Goal: Information Seeking & Learning: Learn about a topic

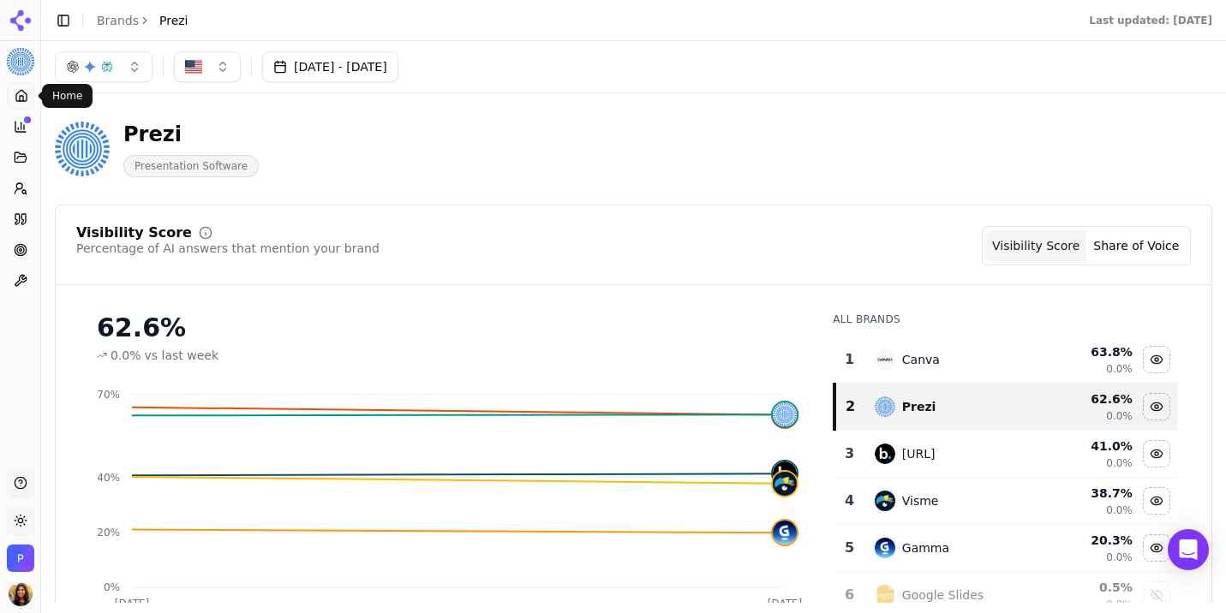
click at [34, 97] on span at bounding box center [37, 96] width 9 height 9
click at [32, 97] on link "Home" at bounding box center [20, 95] width 27 height 27
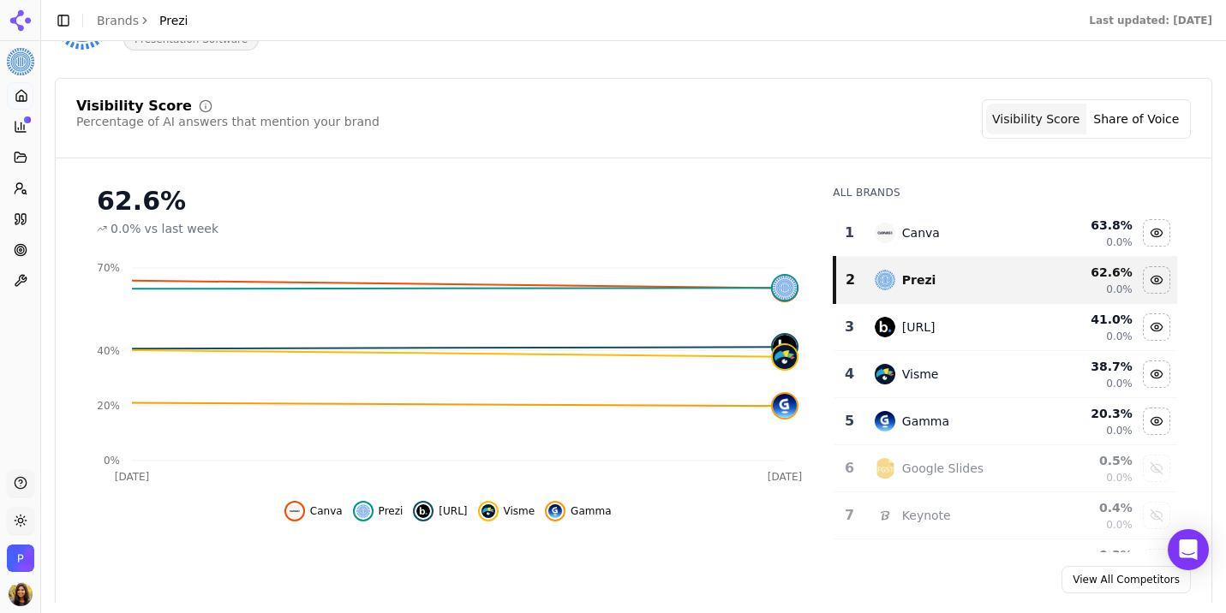
scroll to position [202, 0]
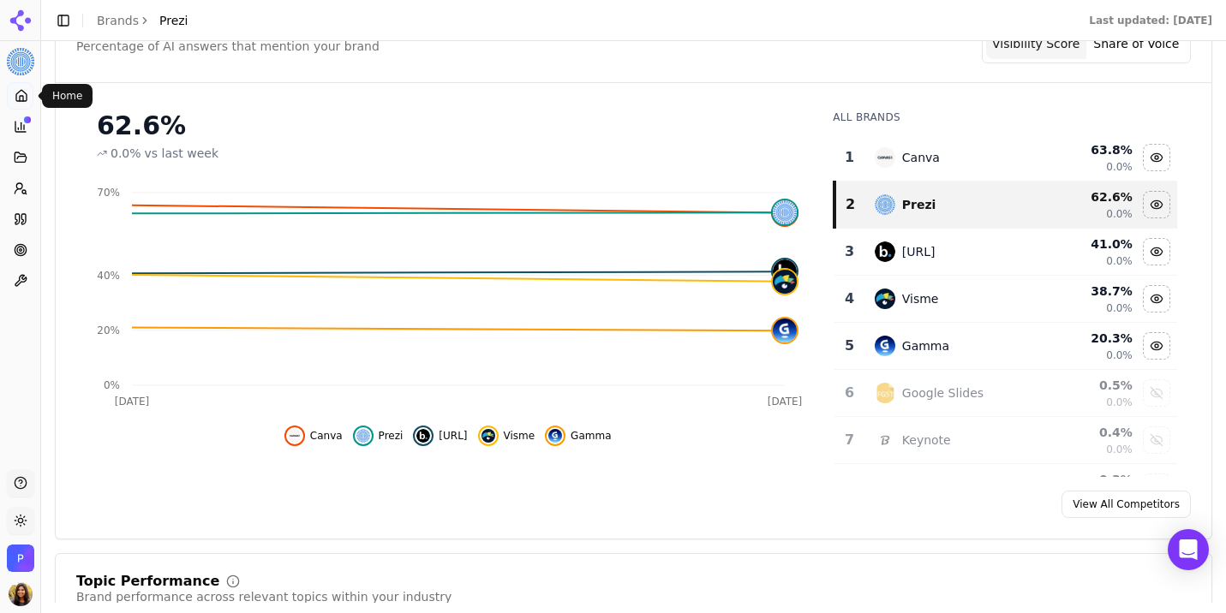
click at [23, 102] on icon at bounding box center [22, 96] width 14 height 14
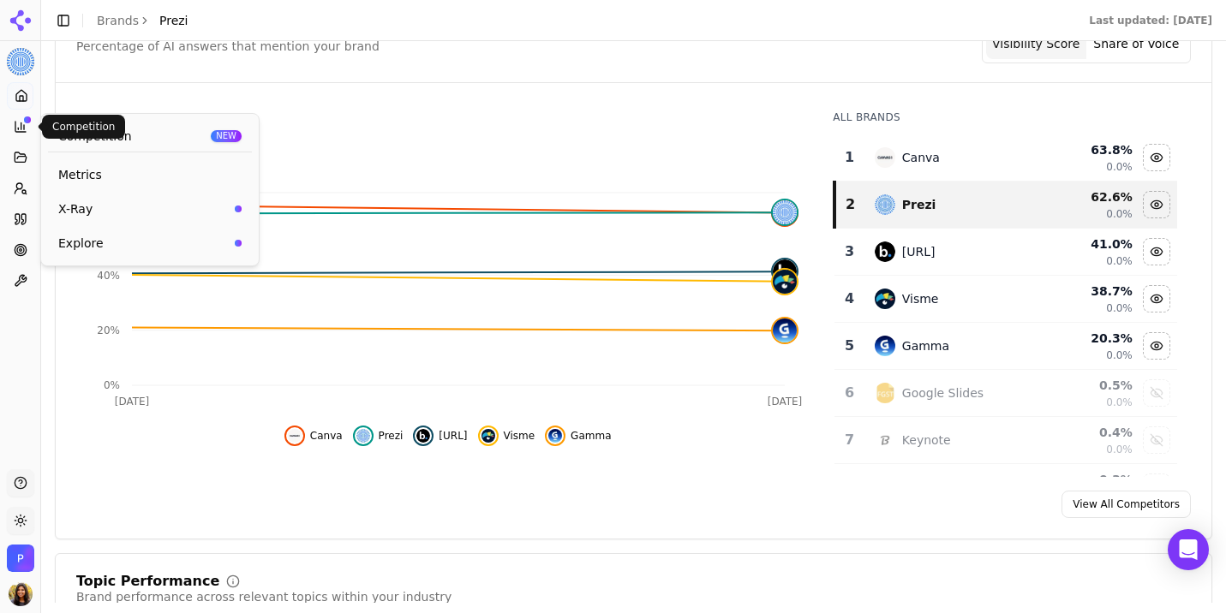
click at [22, 132] on icon at bounding box center [21, 127] width 14 height 14
click at [87, 175] on span "Metrics" at bounding box center [149, 174] width 183 height 17
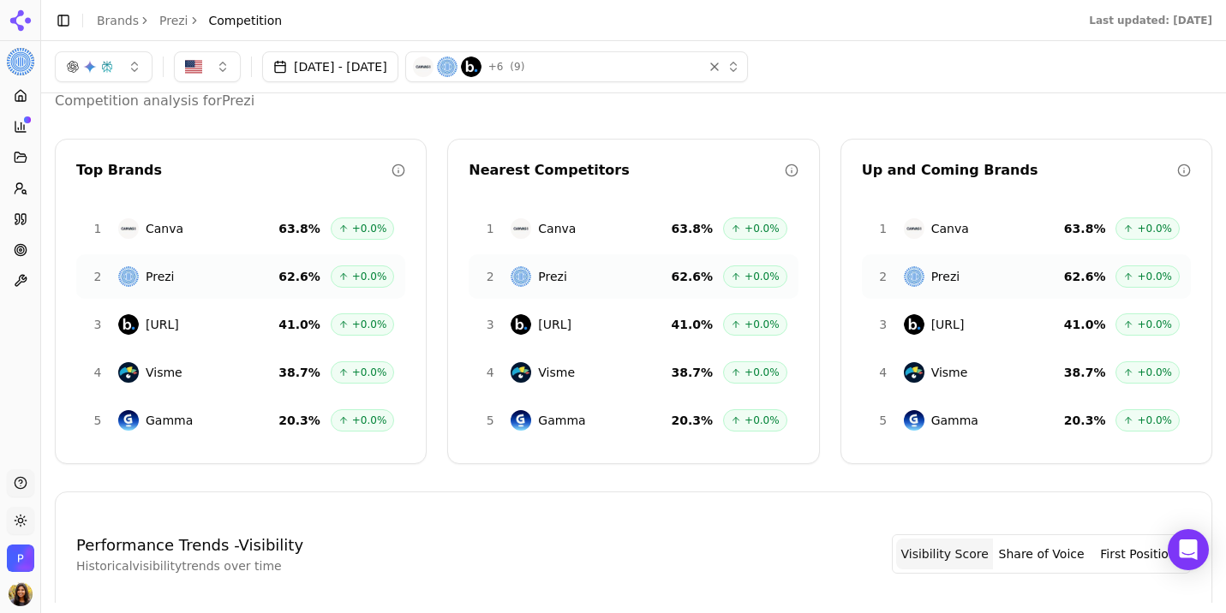
scroll to position [27, 0]
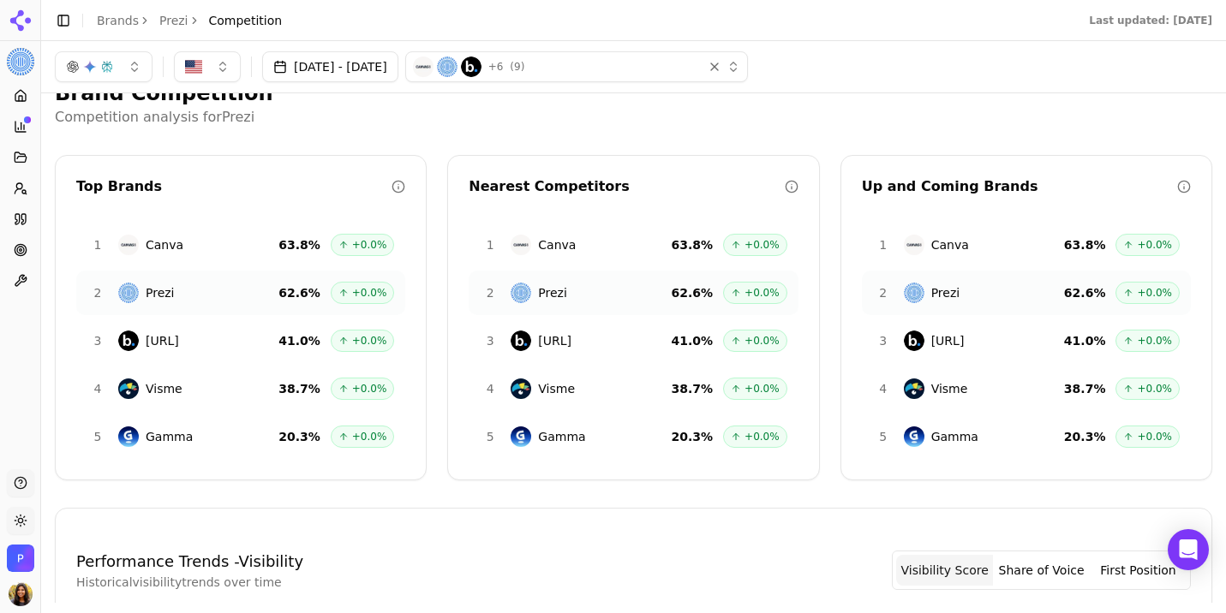
click at [28, 152] on button "Topics" at bounding box center [20, 157] width 27 height 27
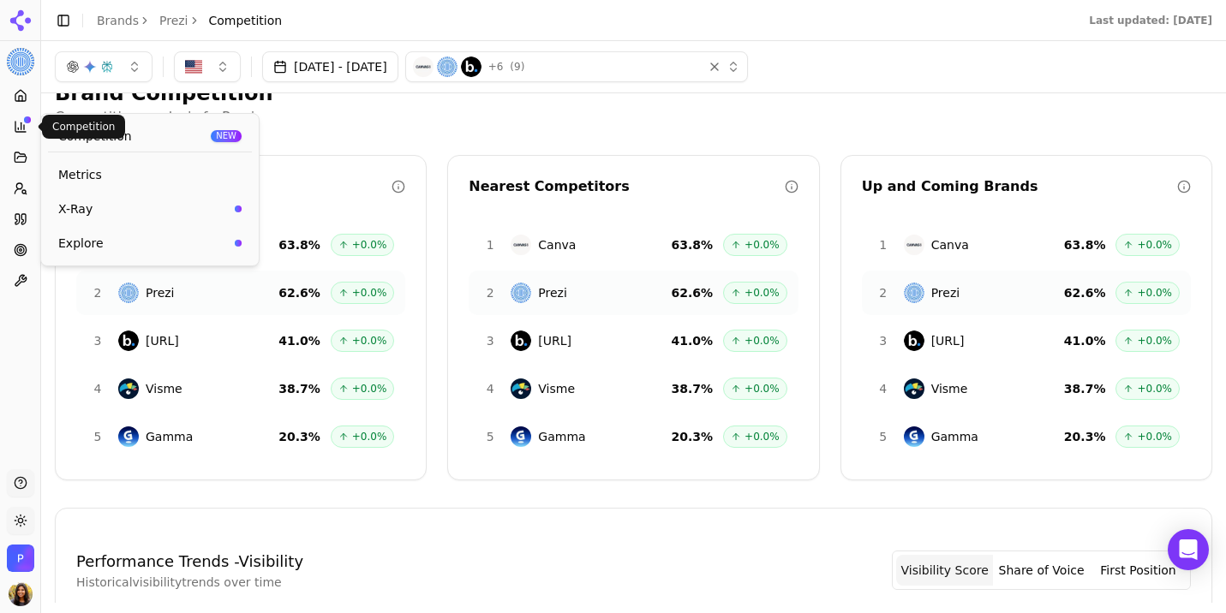
click at [15, 132] on icon at bounding box center [21, 127] width 14 height 14
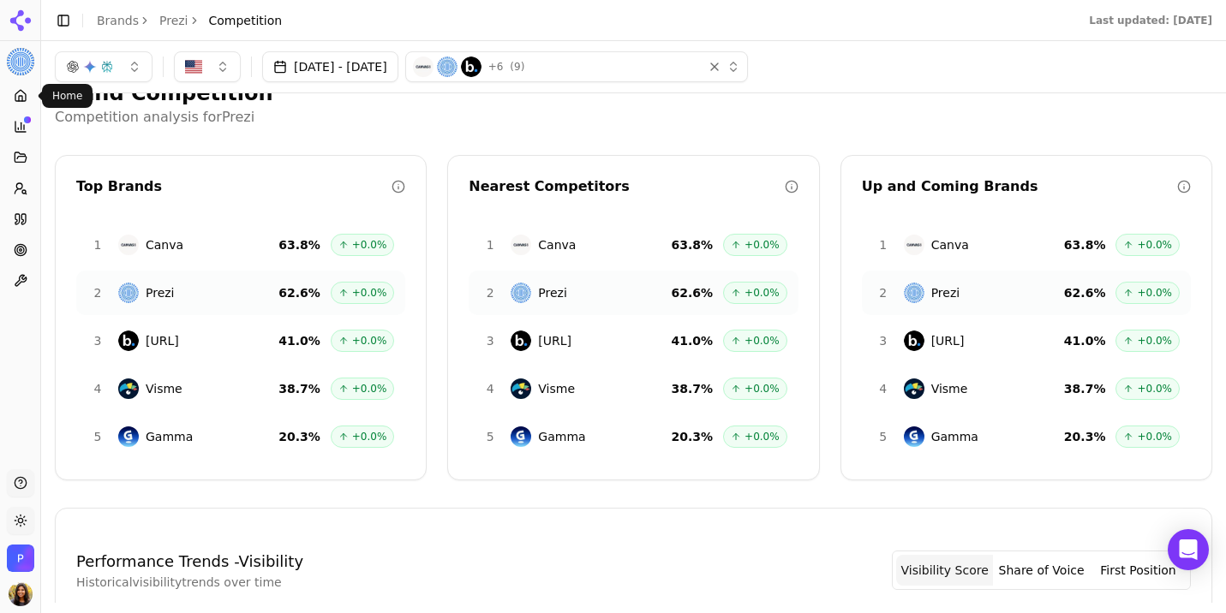
click at [21, 105] on link "Home" at bounding box center [20, 95] width 27 height 27
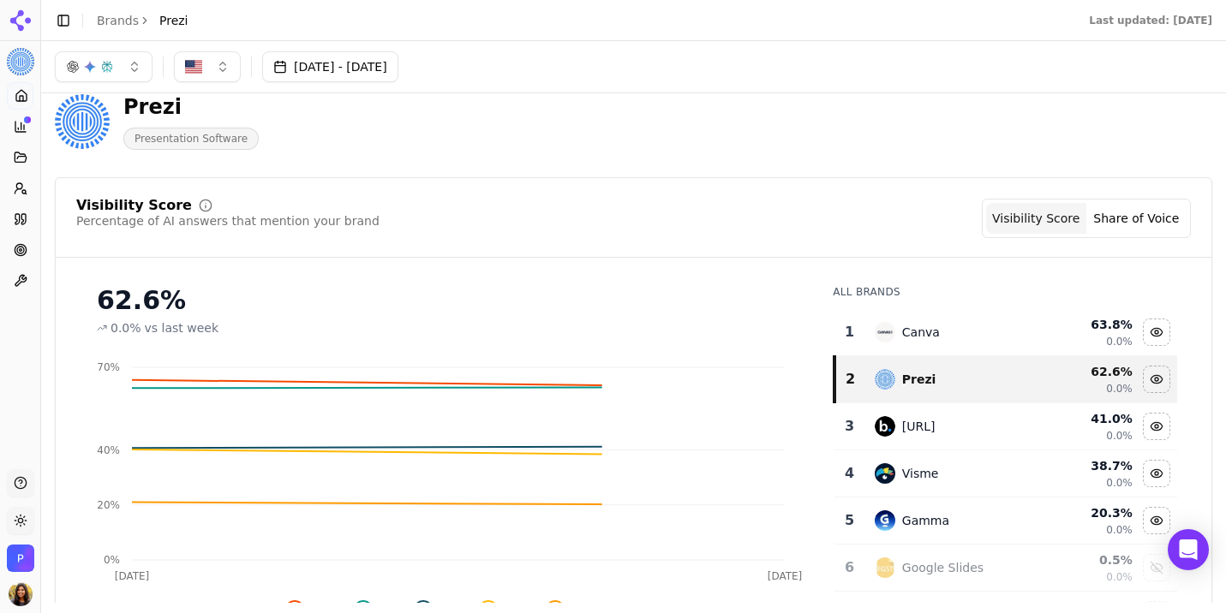
click at [21, 146] on button "Topics" at bounding box center [20, 157] width 27 height 27
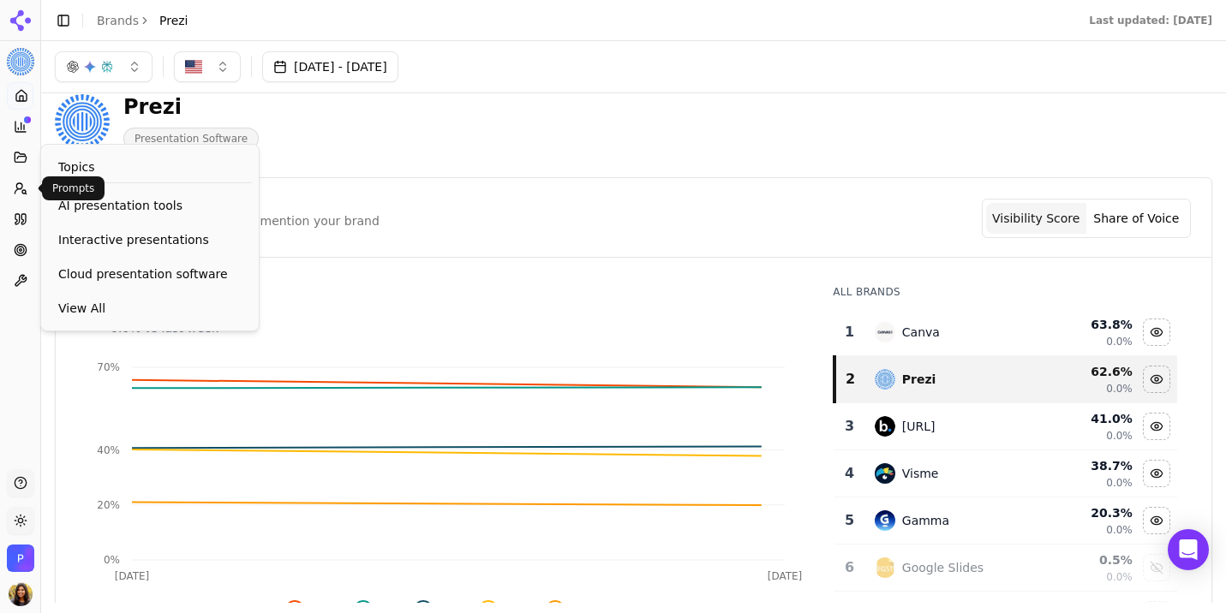
click at [22, 189] on icon at bounding box center [21, 189] width 14 height 14
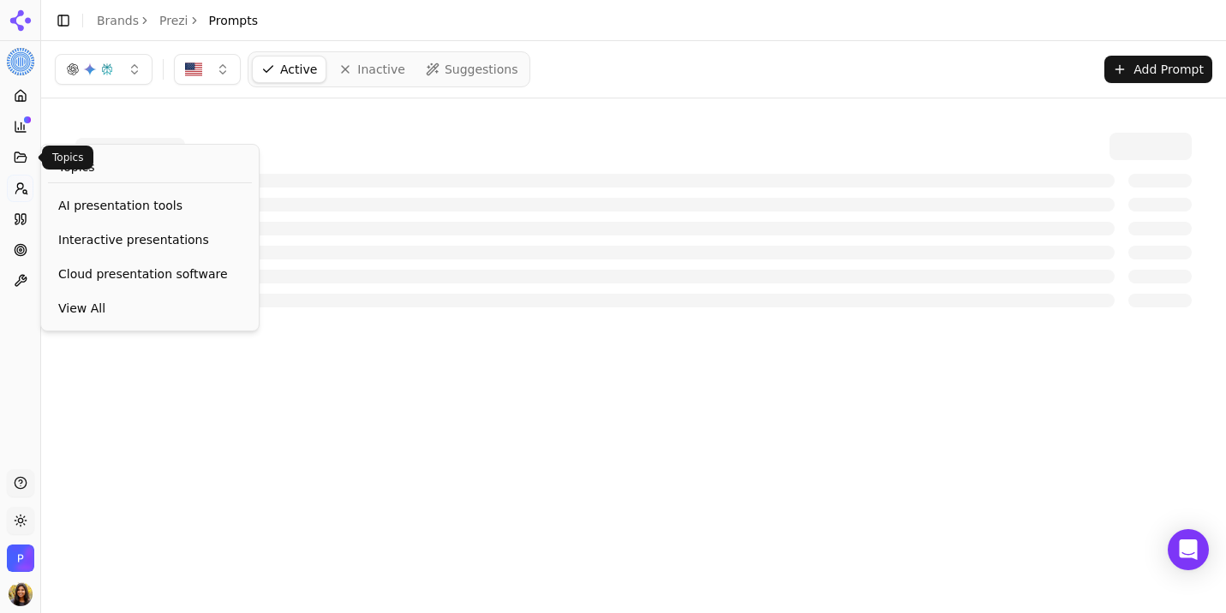
click at [27, 161] on icon at bounding box center [21, 158] width 14 height 14
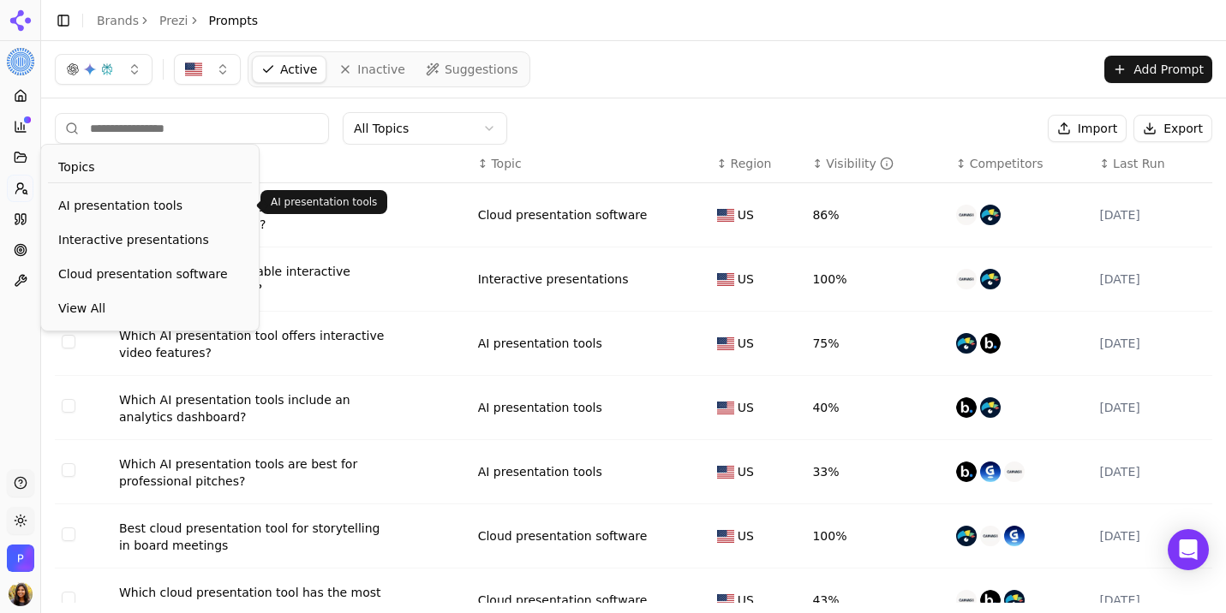
click at [87, 203] on span "AI presentation tools" at bounding box center [149, 205] width 183 height 17
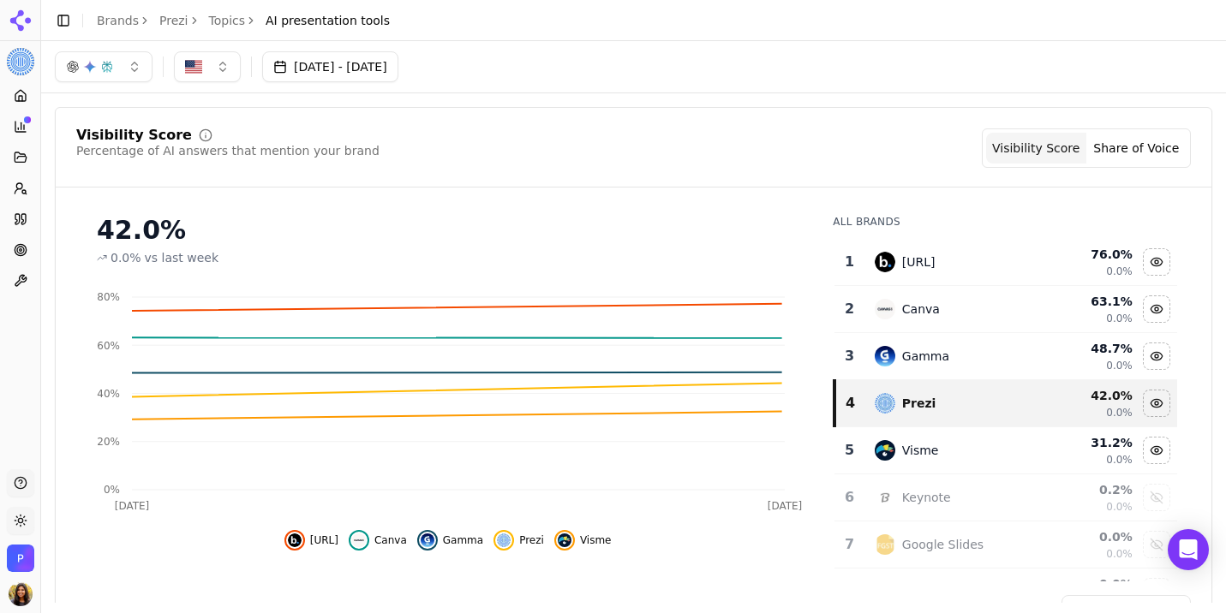
click at [22, 214] on icon at bounding box center [23, 219] width 4 height 10
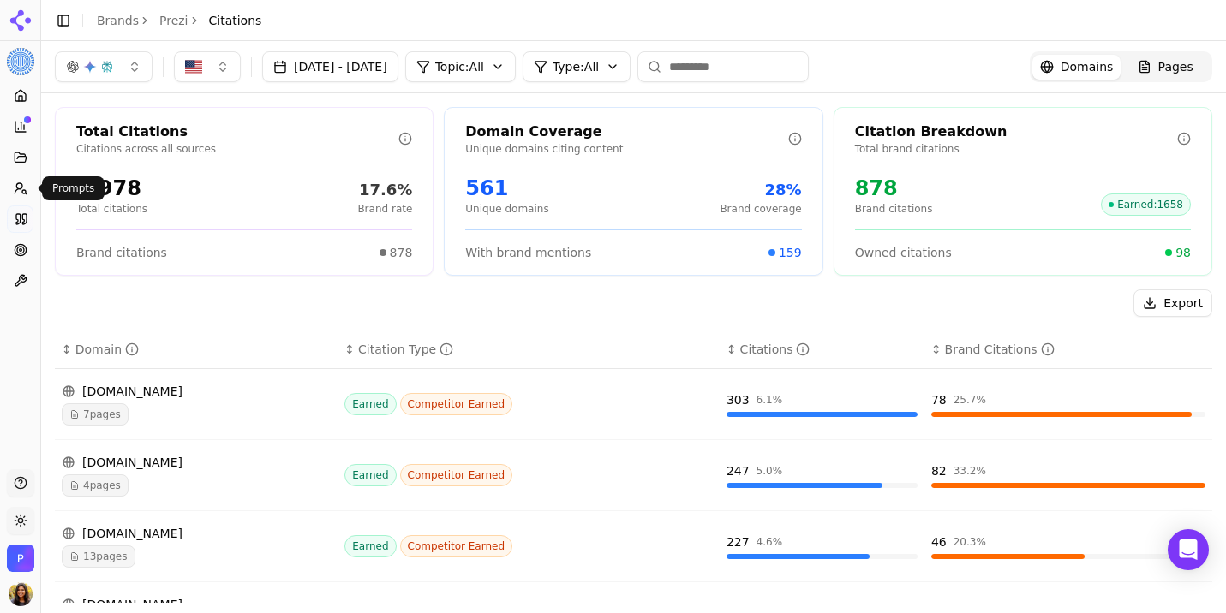
click at [18, 179] on link "Prompts" at bounding box center [20, 188] width 27 height 27
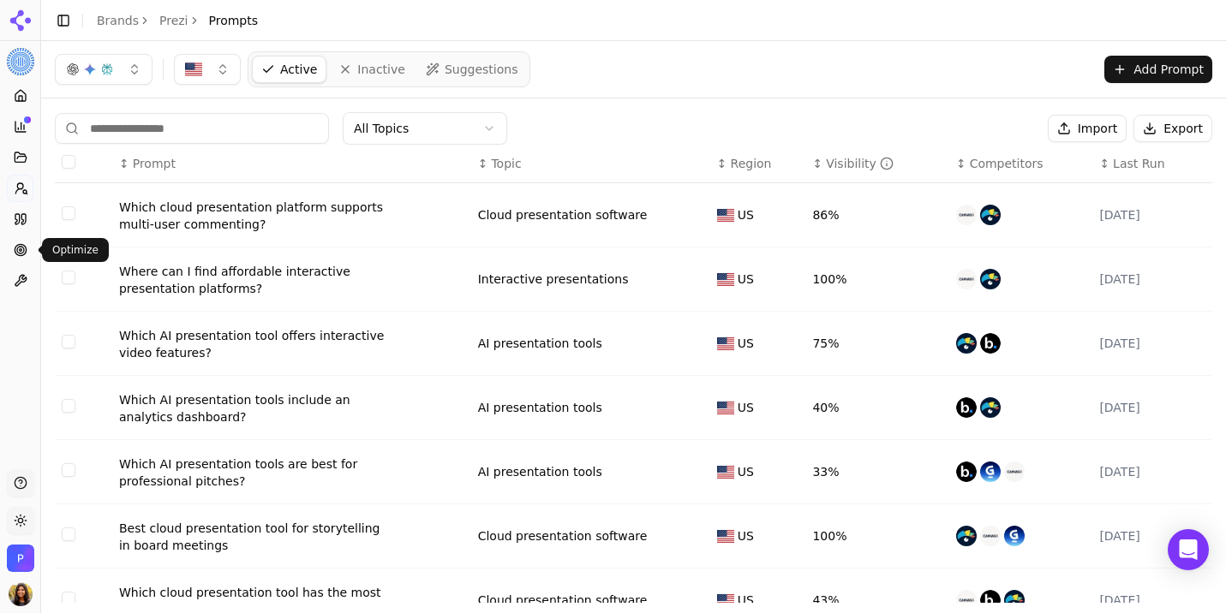
click at [21, 253] on icon at bounding box center [21, 250] width 14 height 14
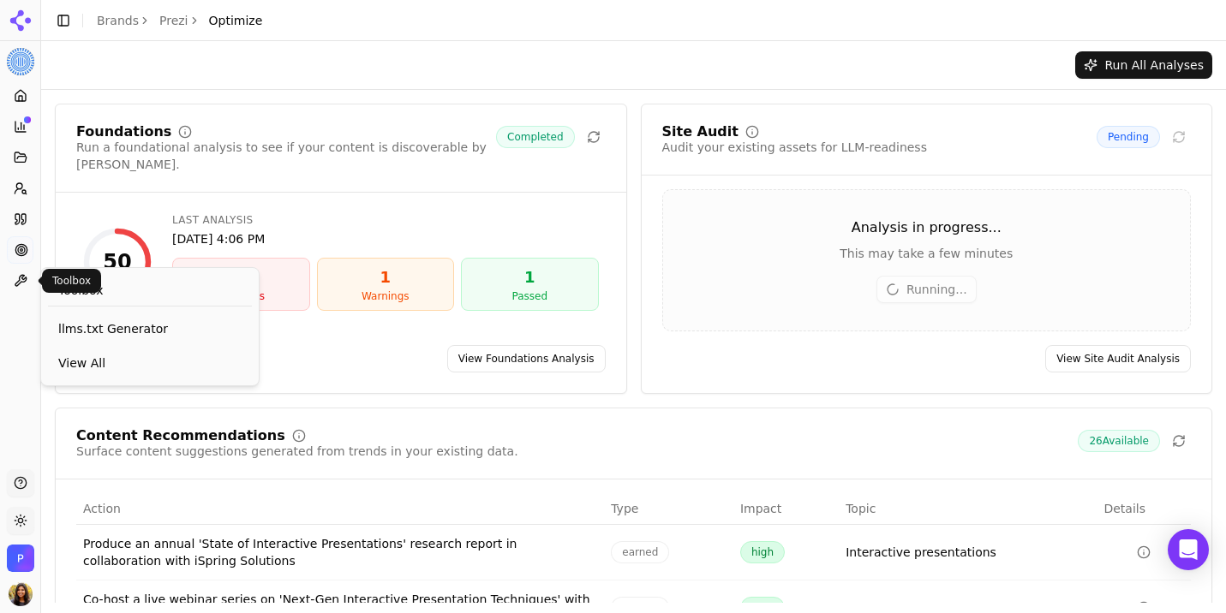
click at [24, 280] on icon at bounding box center [21, 281] width 14 height 14
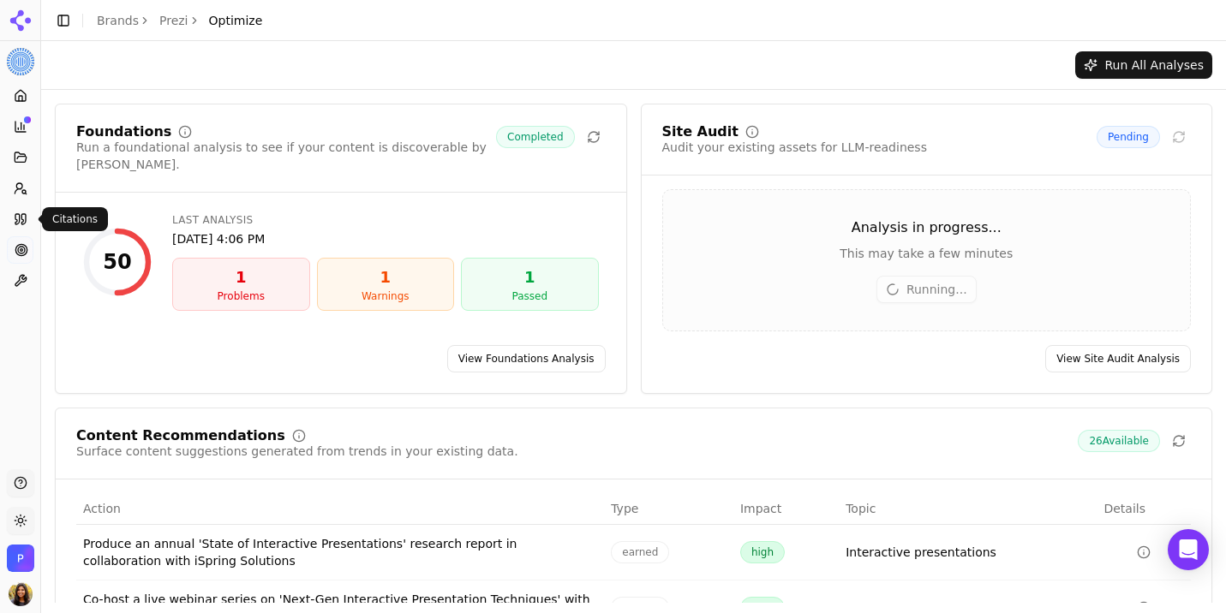
click at [23, 221] on icon at bounding box center [23, 219] width 4 height 10
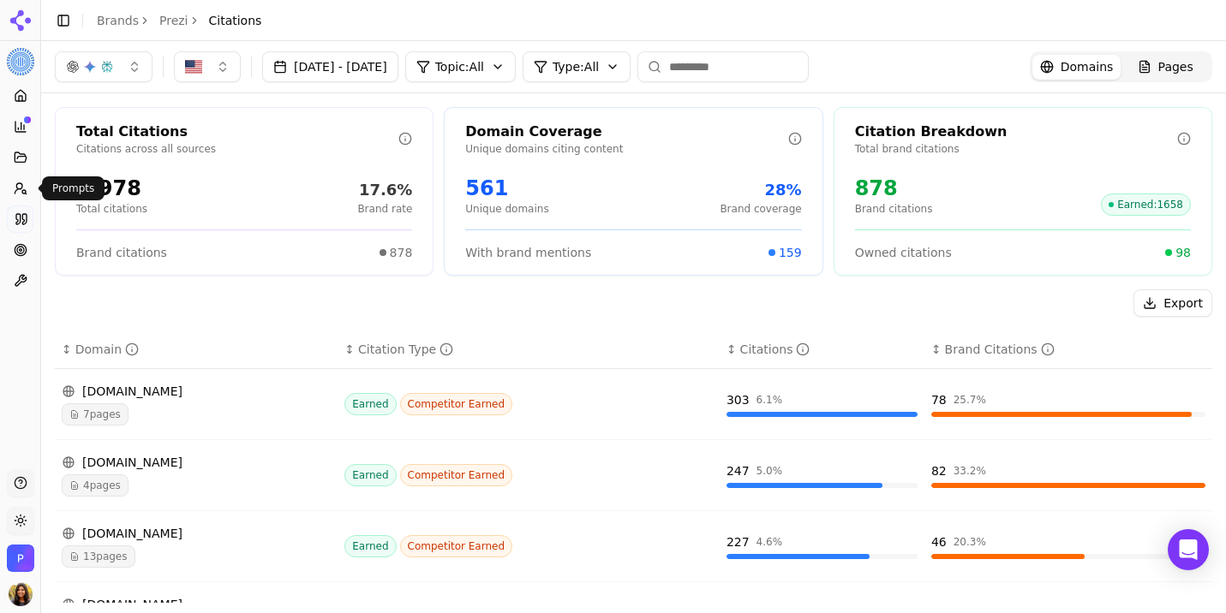
click at [24, 194] on icon at bounding box center [21, 189] width 14 height 14
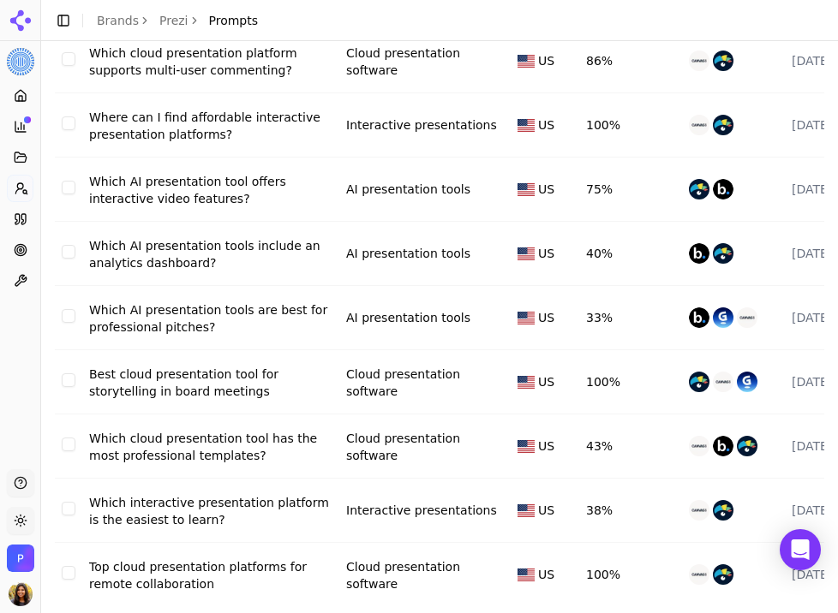
scroll to position [158, 0]
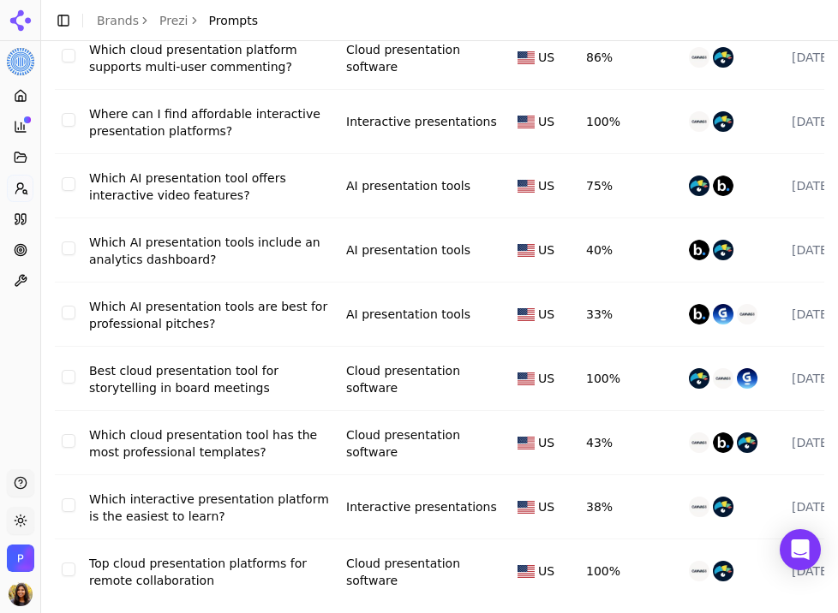
click at [16, 212] on icon at bounding box center [21, 219] width 14 height 14
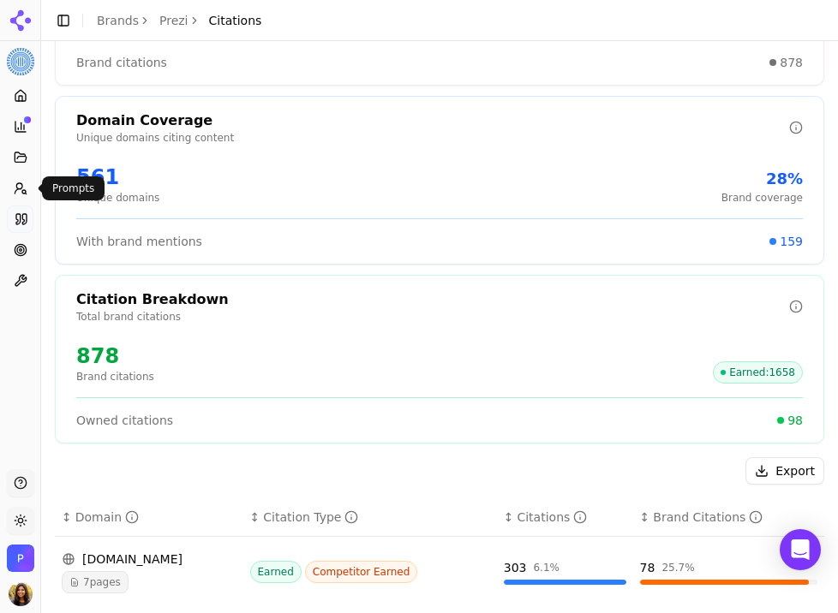
click at [16, 182] on icon at bounding box center [21, 189] width 14 height 14
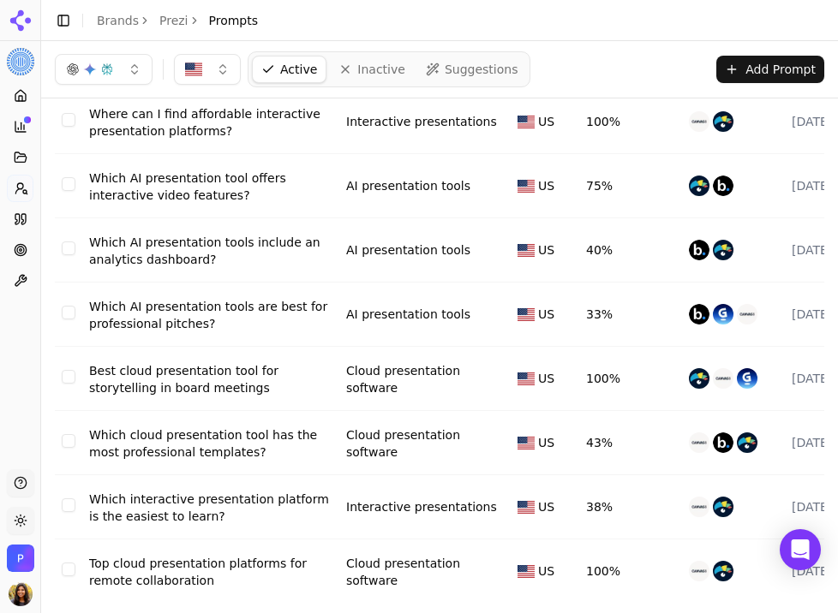
click at [25, 247] on circle at bounding box center [20, 249] width 11 height 11
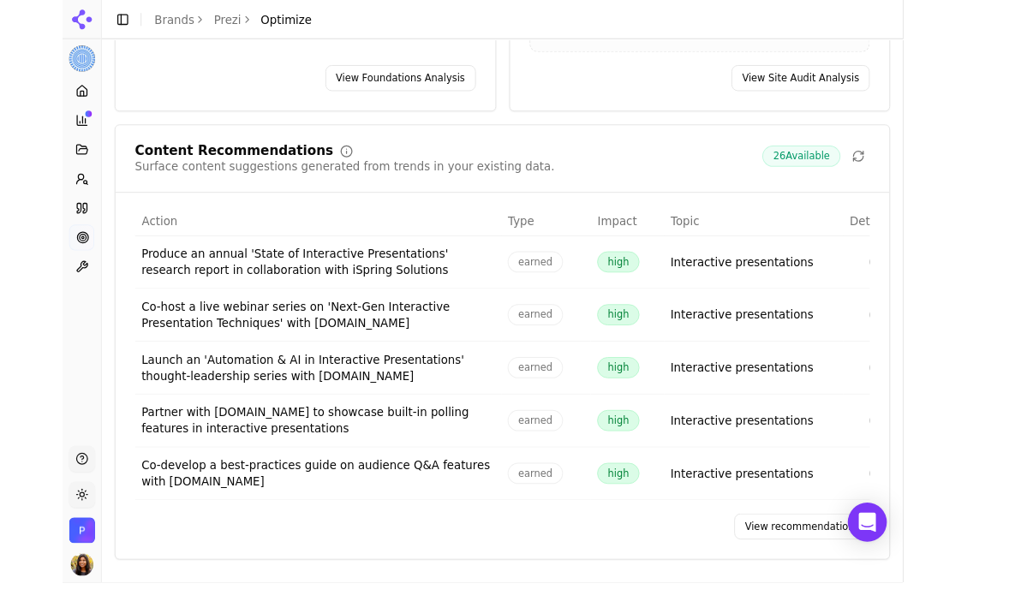
scroll to position [277, 0]
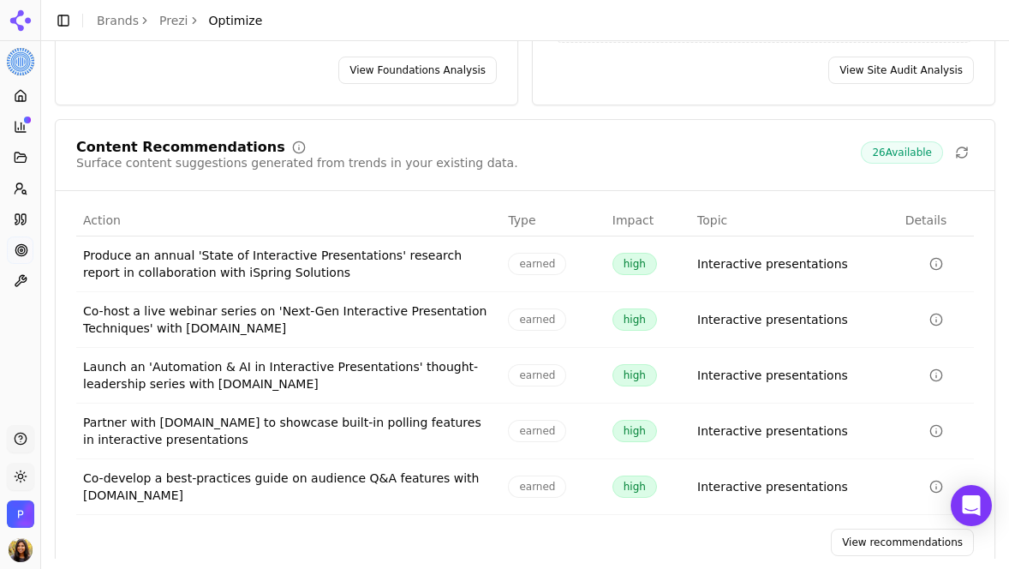
scroll to position [321, 0]
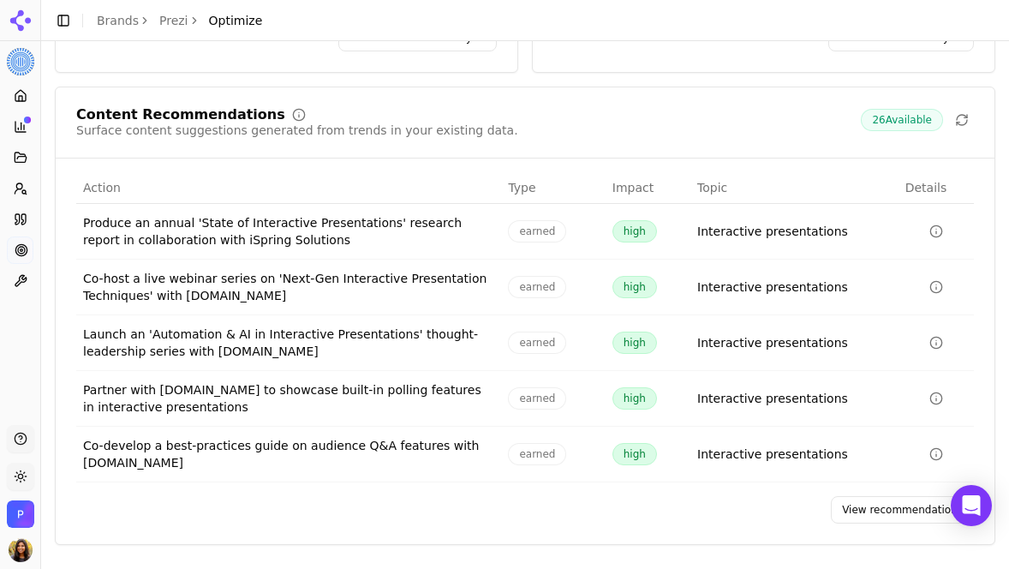
click at [872, 509] on link "View recommendations" at bounding box center [902, 509] width 143 height 27
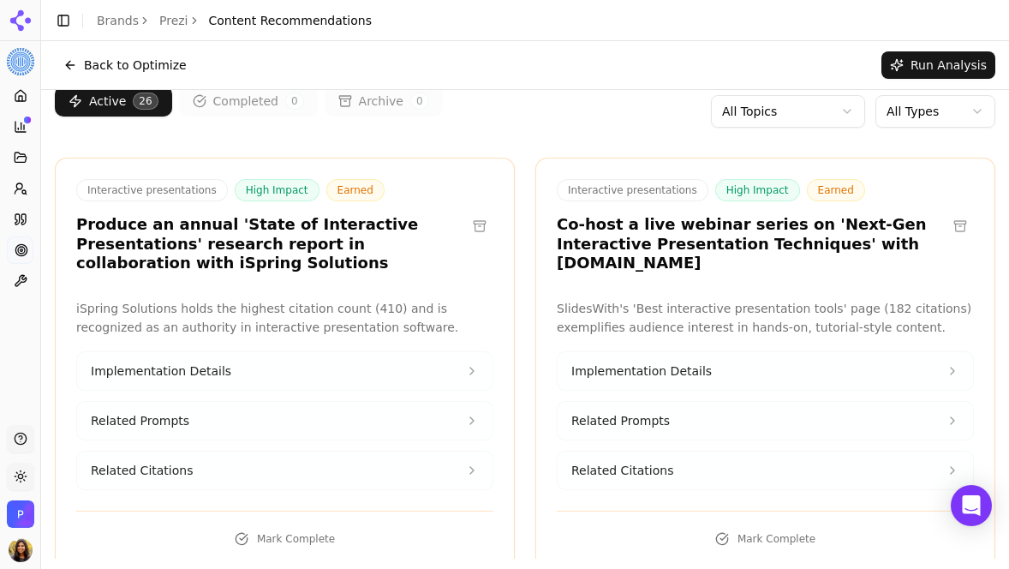
scroll to position [21, 0]
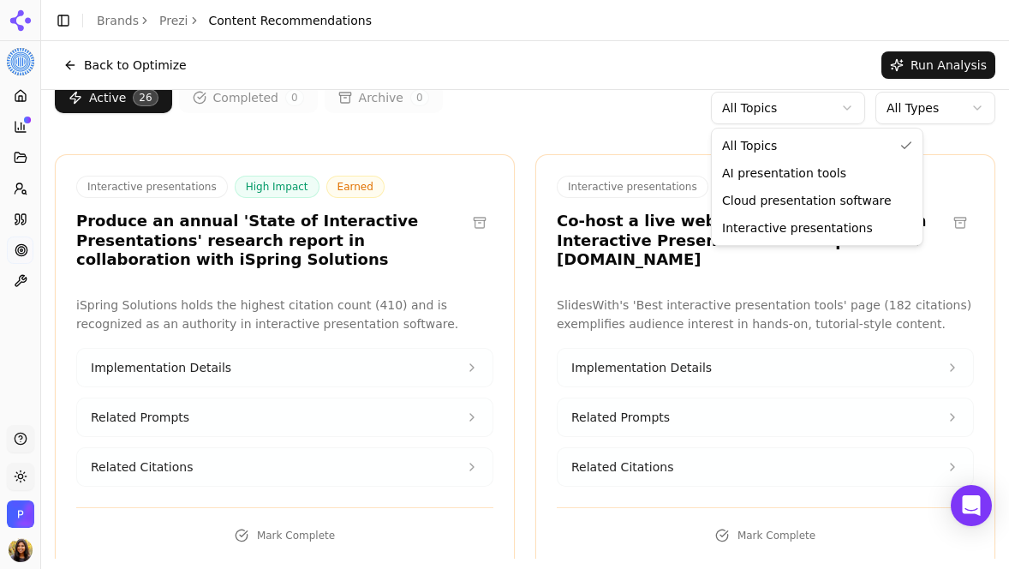
click at [822, 116] on html "Prezi Platform Home Competition Topics Prompts Citations Optimize Toolbox Suppo…" at bounding box center [504, 284] width 1009 height 569
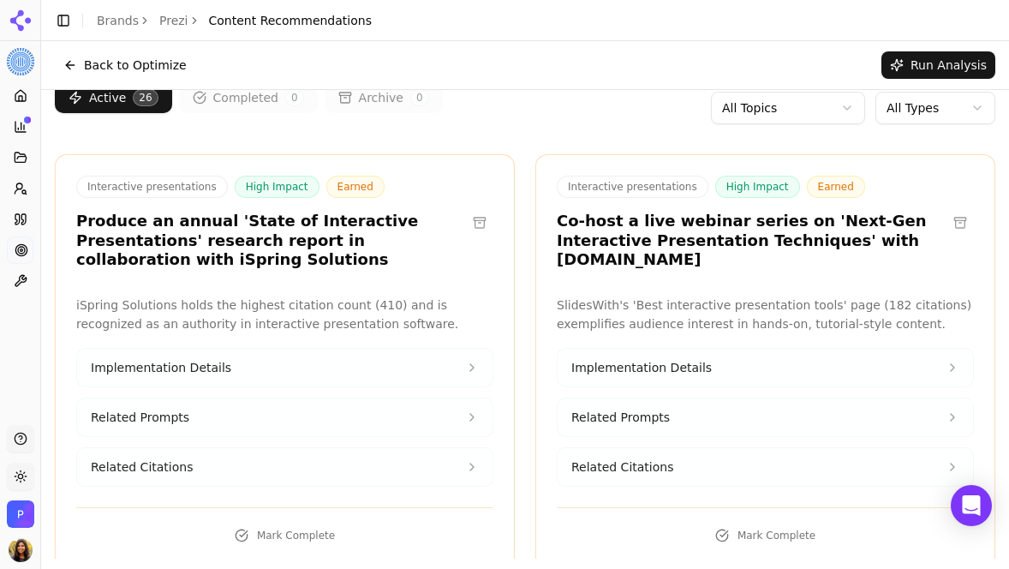
click at [922, 116] on html "Prezi Platform Home Competition Topics Prompts Citations Optimize Toolbox Suppo…" at bounding box center [504, 284] width 1009 height 569
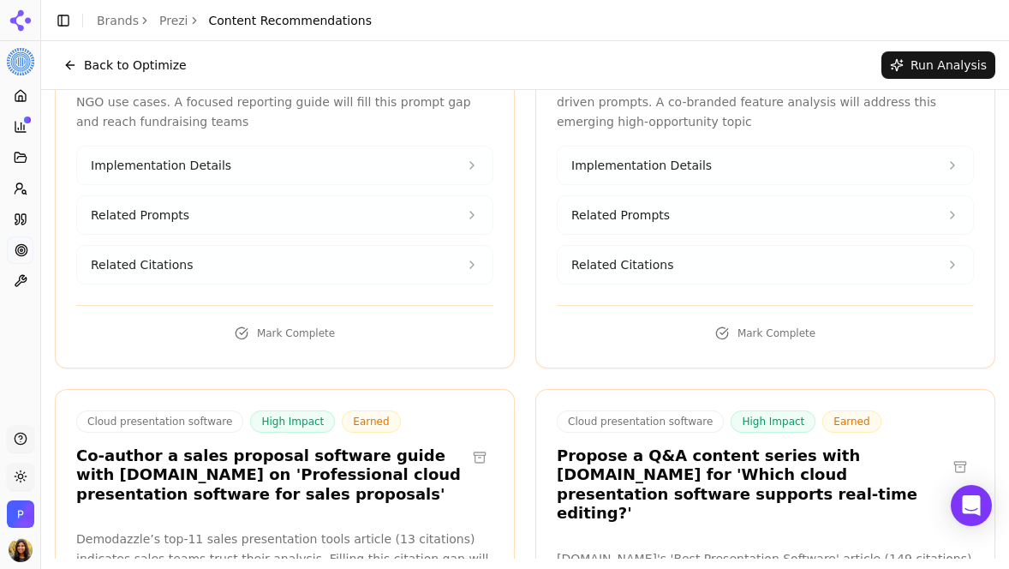
scroll to position [2469, 0]
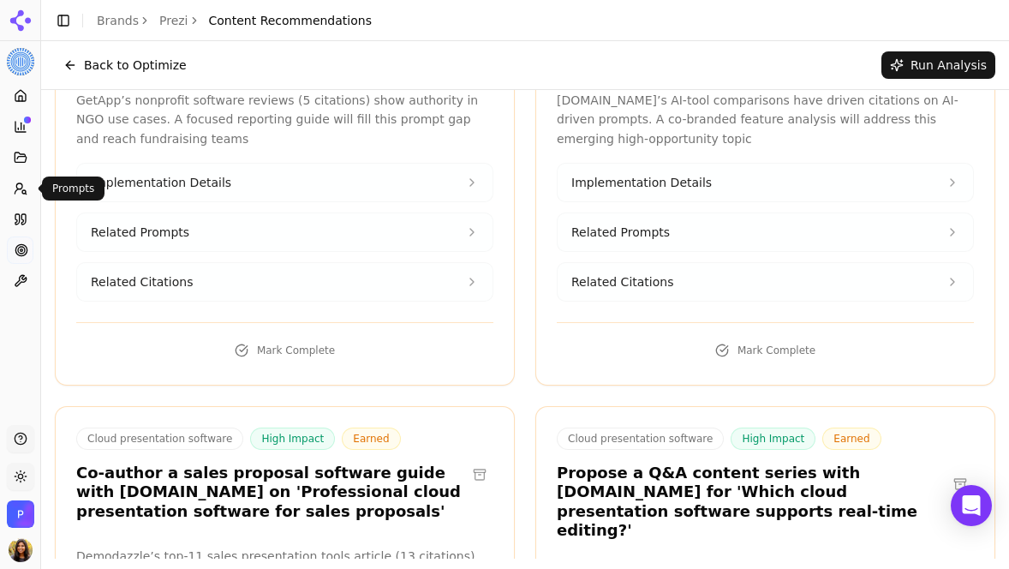
click at [21, 177] on link "Prompts" at bounding box center [20, 188] width 27 height 27
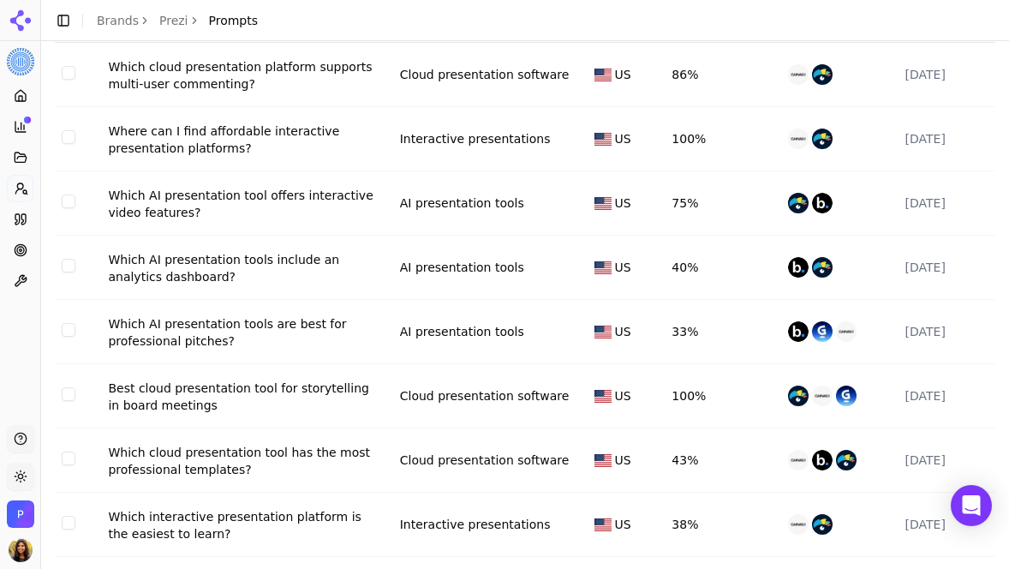
scroll to position [159, 0]
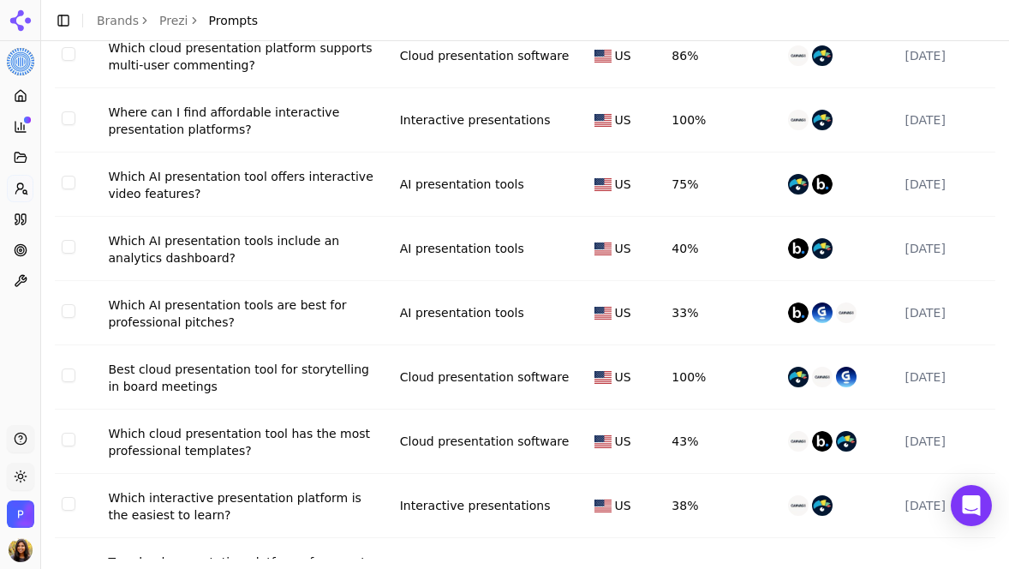
click at [320, 249] on div "Which AI presentation tools include an analytics dashboard?" at bounding box center [245, 249] width 274 height 34
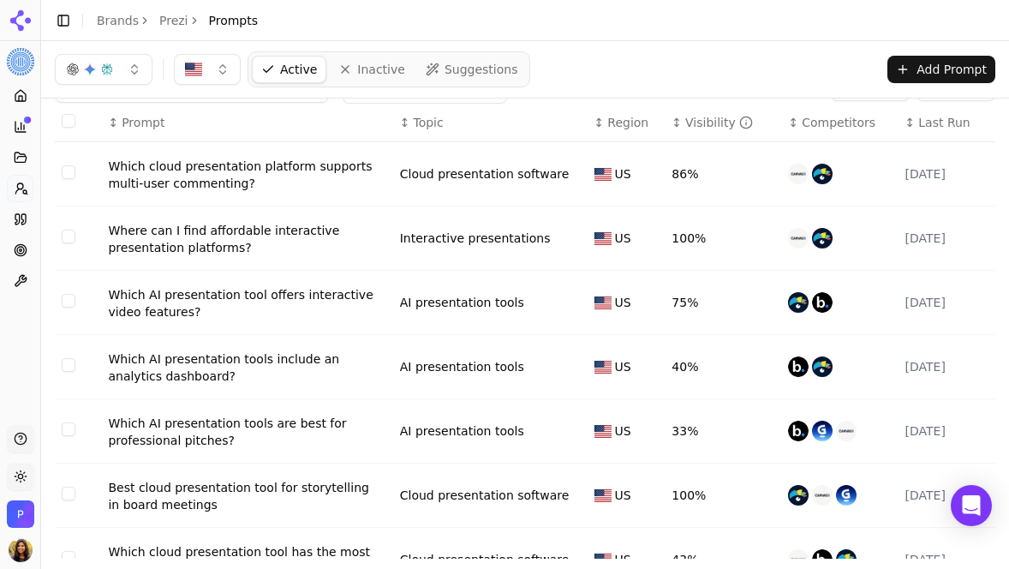
scroll to position [51, 0]
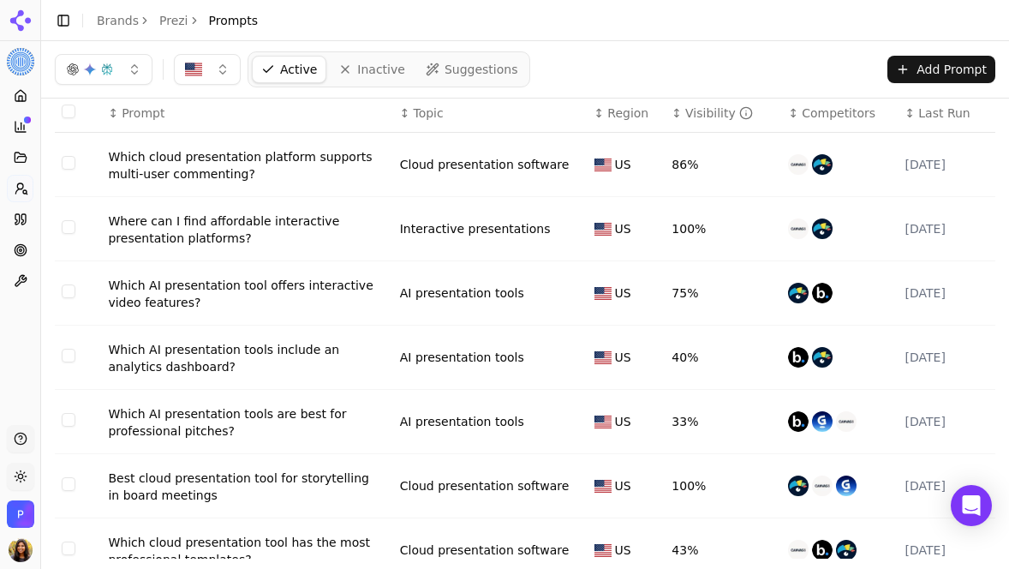
click at [207, 354] on div "Which AI presentation tools include an analytics dashboard?" at bounding box center [245, 358] width 274 height 34
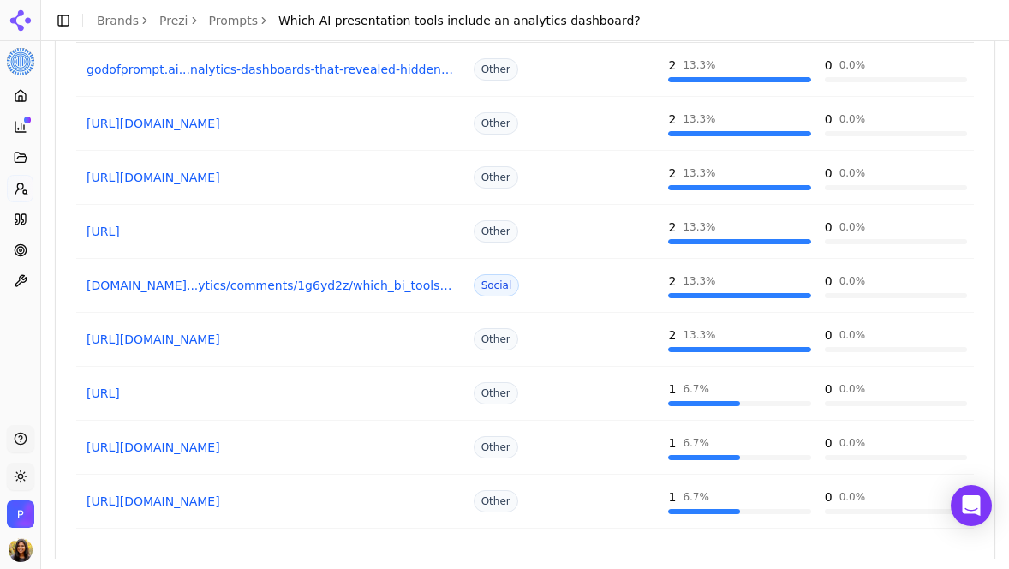
scroll to position [801, 0]
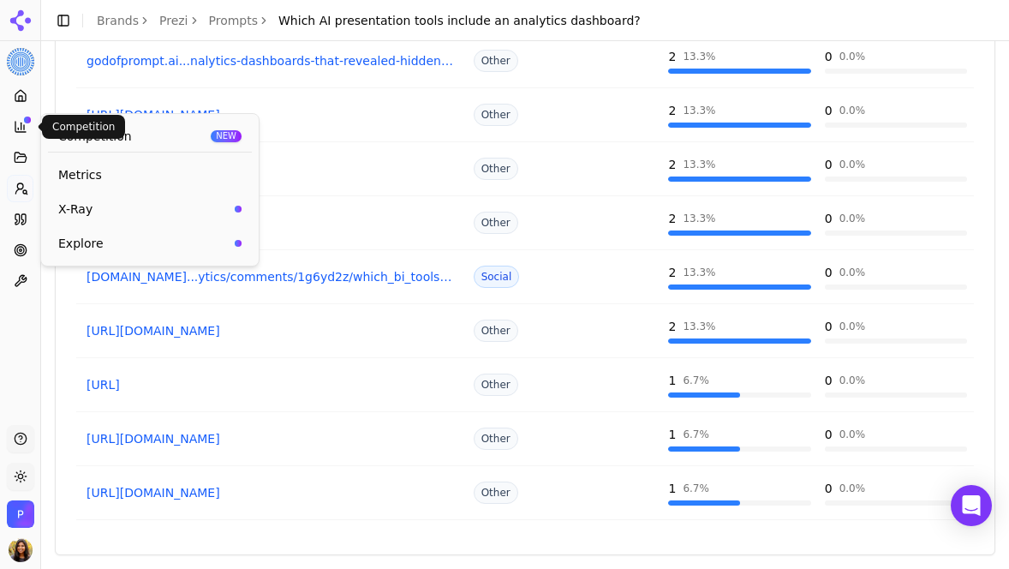
click at [24, 128] on icon at bounding box center [24, 127] width 0 height 4
click at [93, 165] on link "Metrics" at bounding box center [150, 174] width 204 height 31
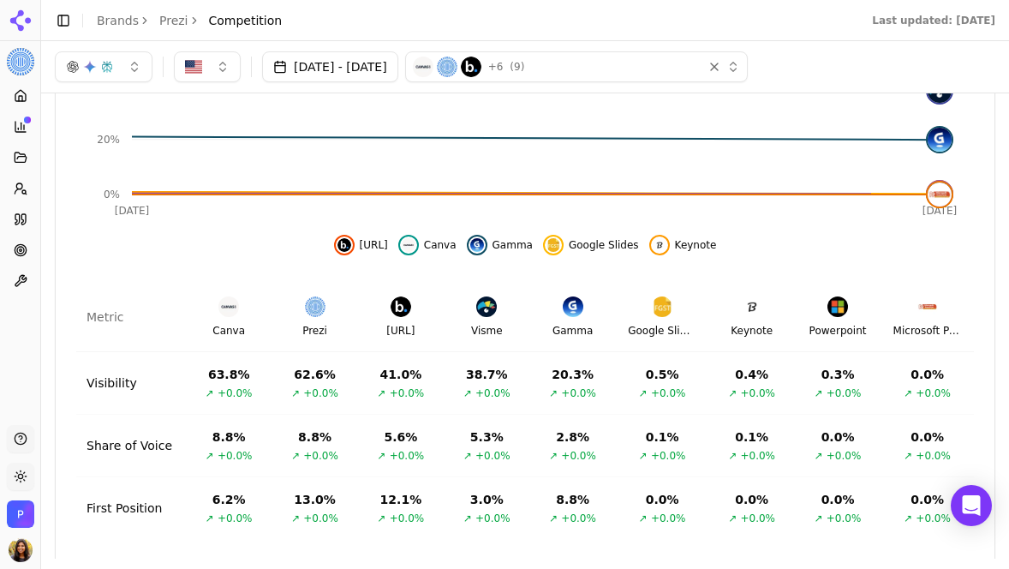
scroll to position [653, 0]
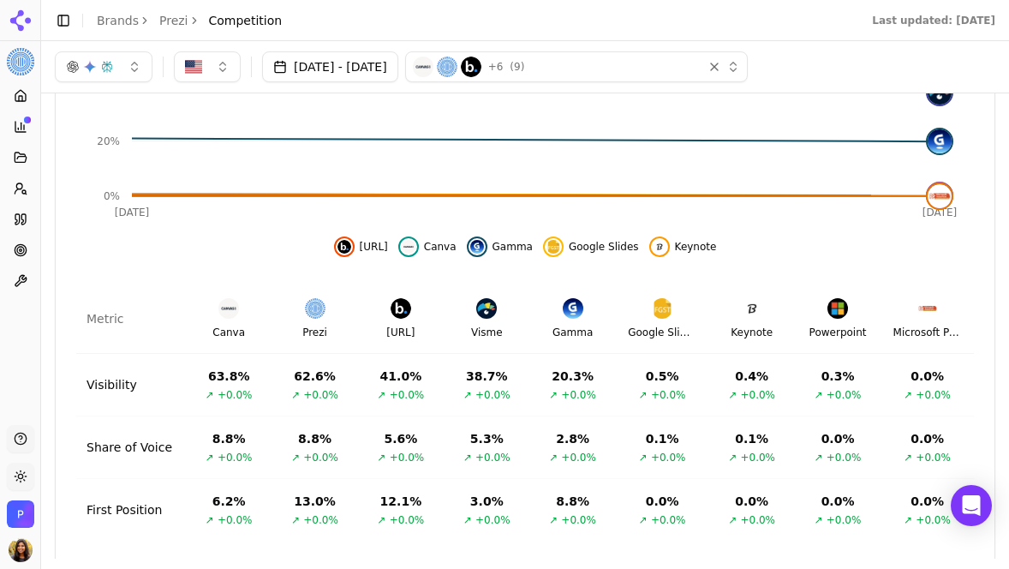
click at [926, 310] on img at bounding box center [927, 308] width 21 height 21
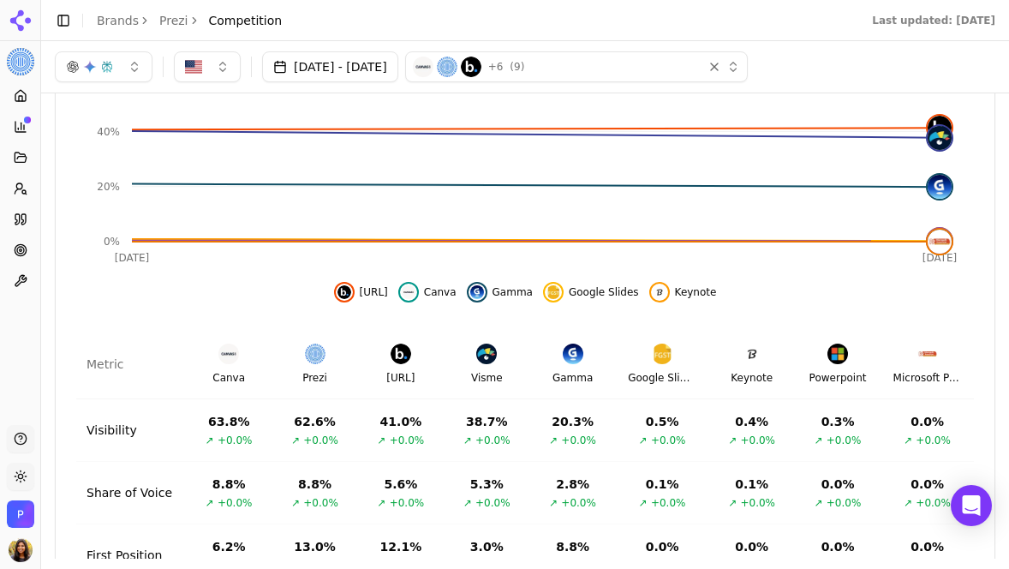
scroll to position [600, 0]
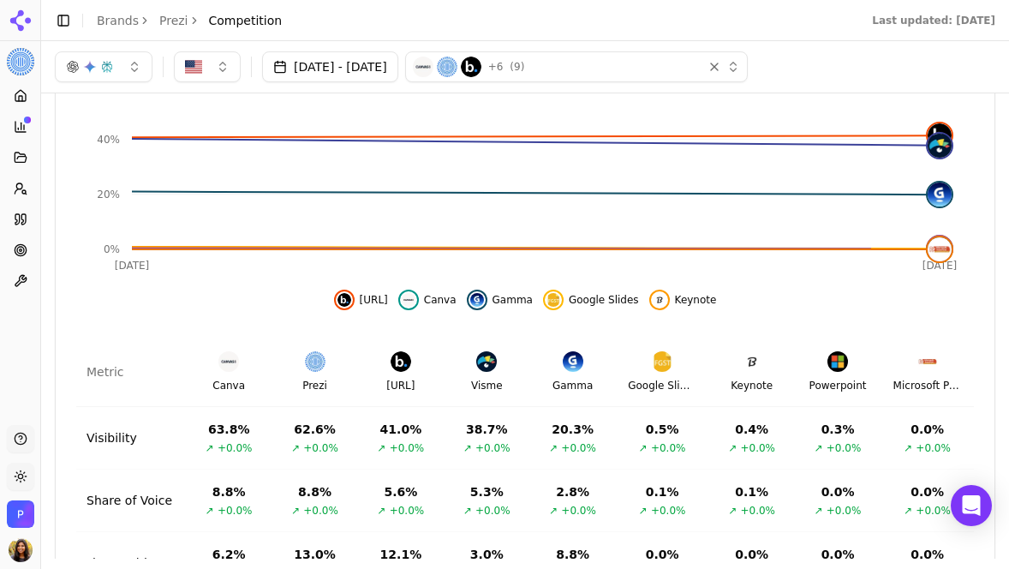
click at [696, 69] on div "+ 6 ( 9 )" at bounding box center [554, 67] width 283 height 21
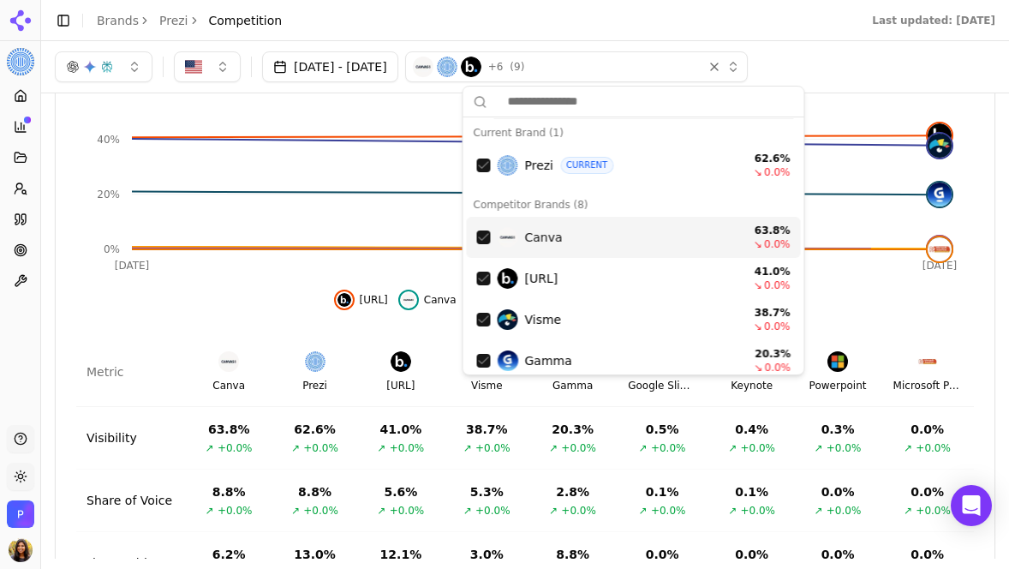
click at [896, 62] on div "[DATE] - [DATE] + 6 ( 9 )" at bounding box center [525, 66] width 941 height 31
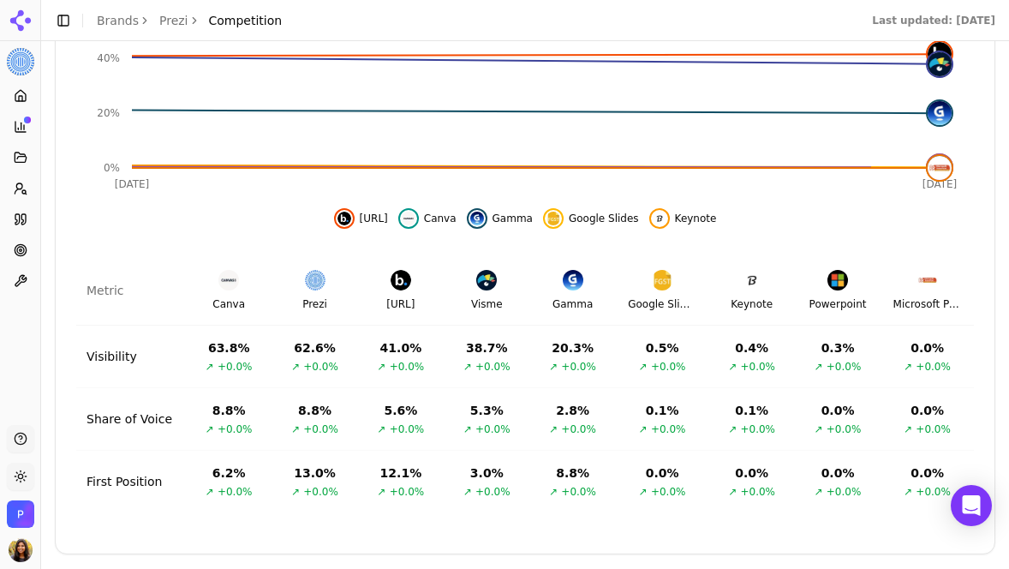
scroll to position [690, 0]
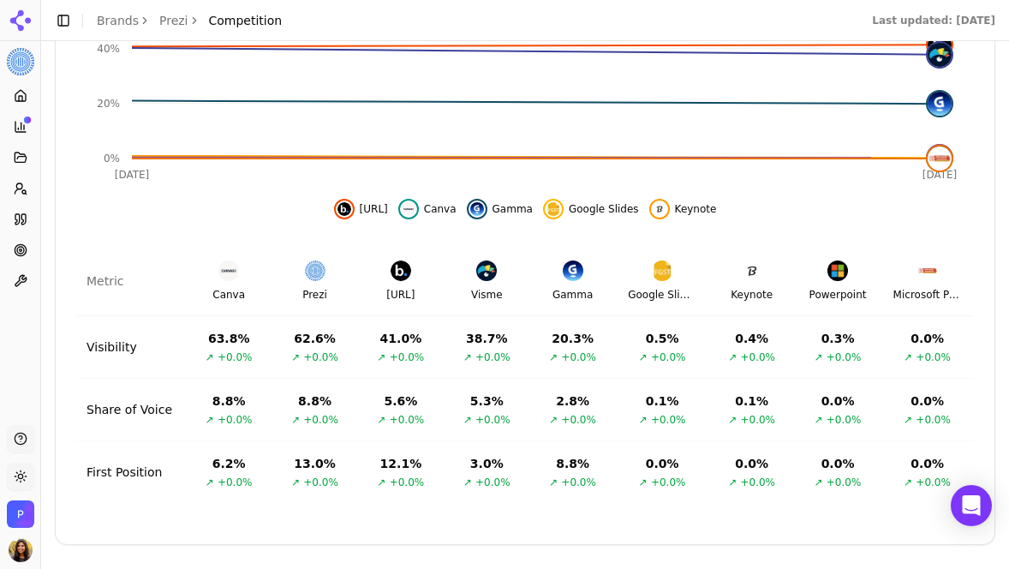
click at [594, 207] on span "Google Slides" at bounding box center [604, 209] width 70 height 14
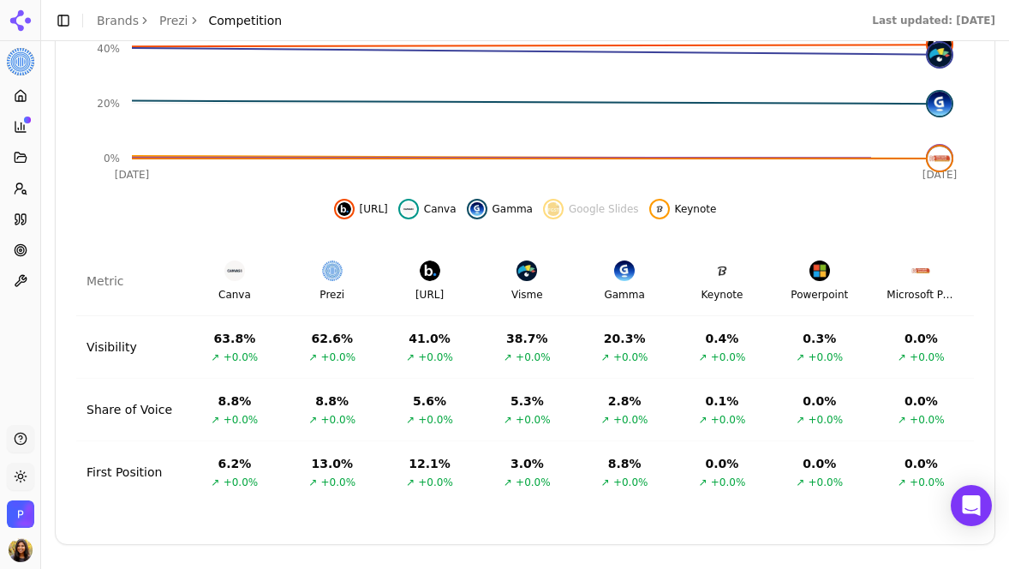
click at [598, 211] on span "Google Slides" at bounding box center [604, 209] width 70 height 14
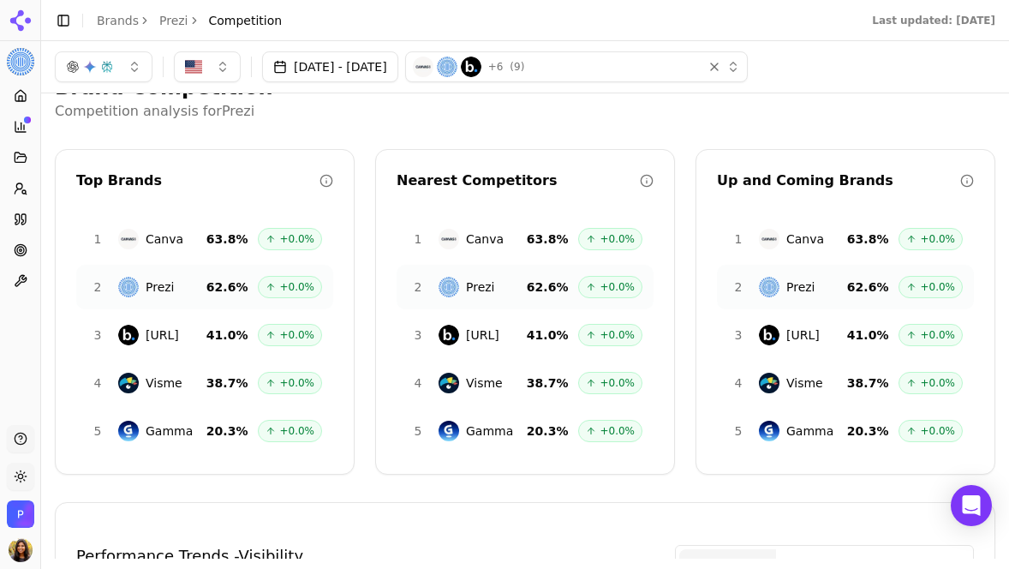
scroll to position [17, 0]
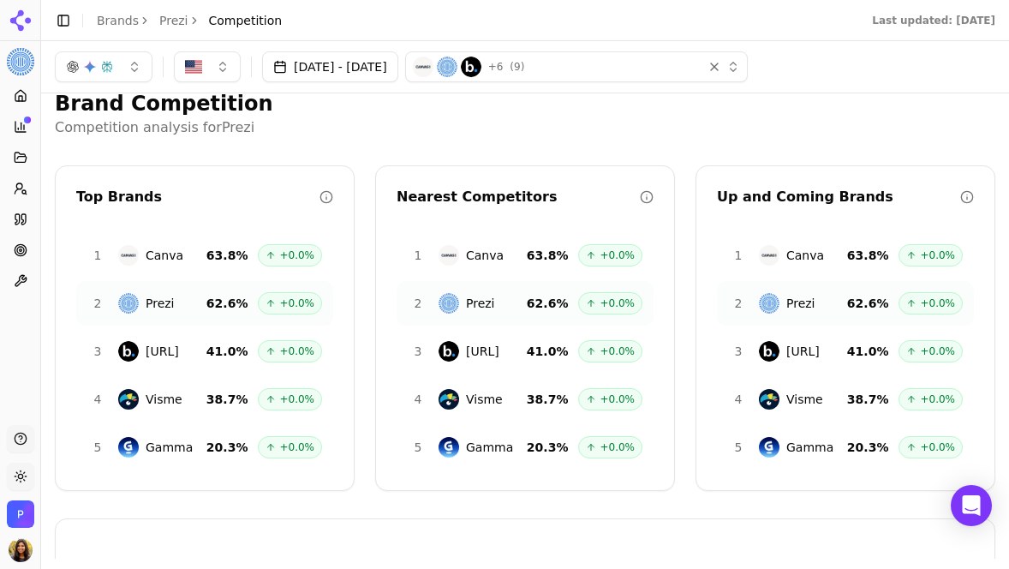
click at [114, 20] on link "Brands" at bounding box center [118, 21] width 42 height 14
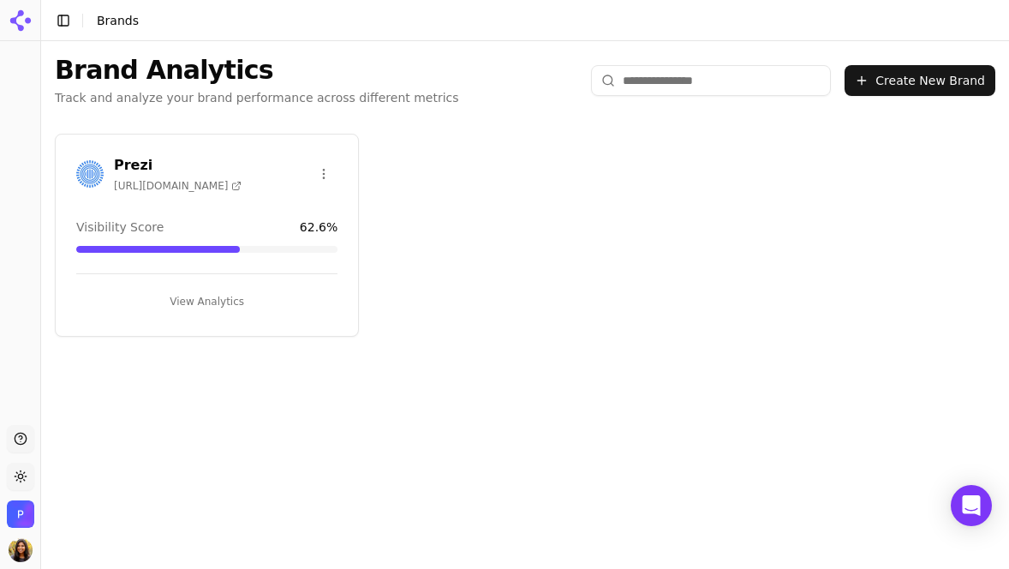
click at [142, 157] on h3 "Prezi" at bounding box center [178, 165] width 128 height 21
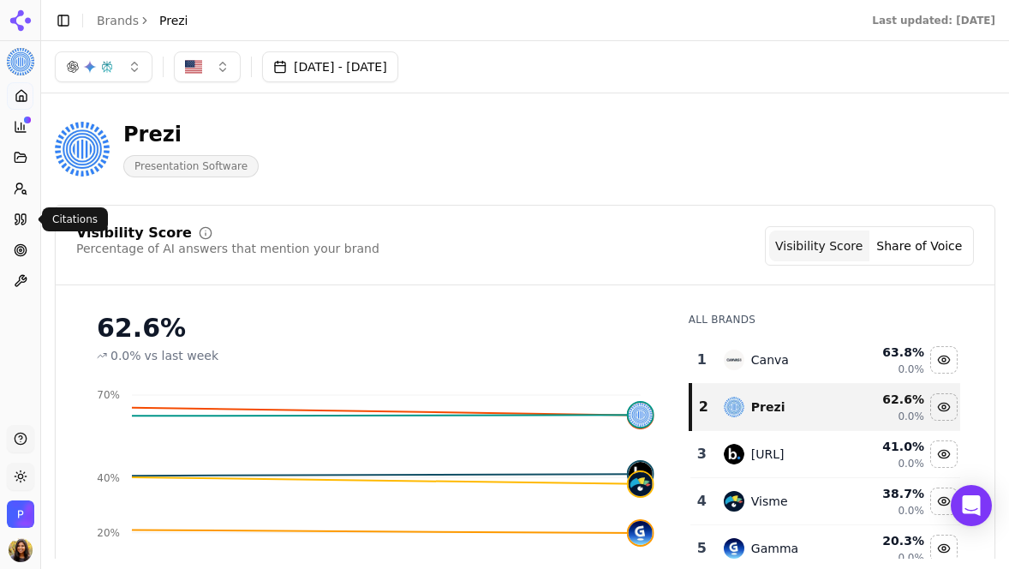
click at [20, 226] on link "Citations" at bounding box center [20, 219] width 27 height 27
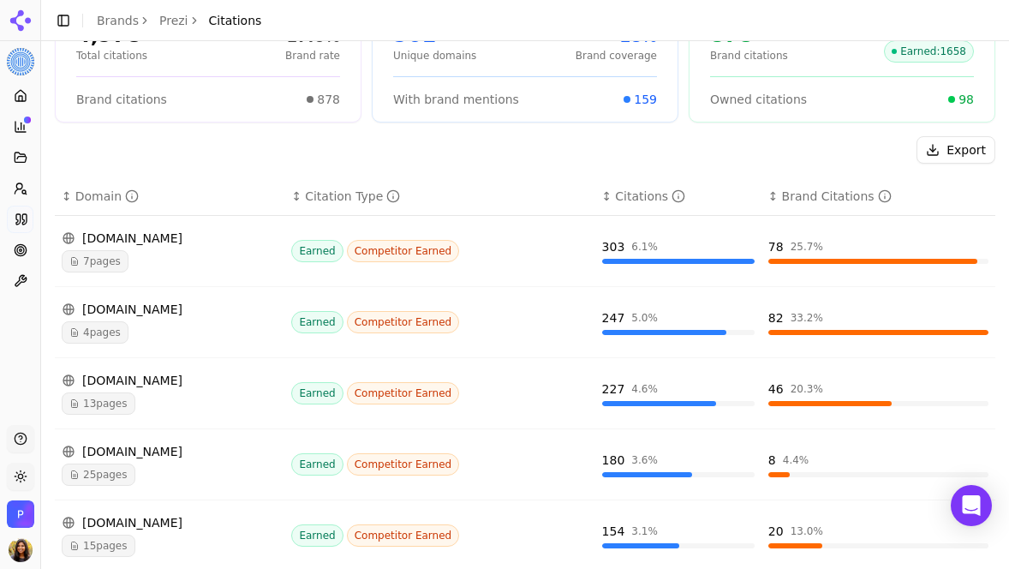
scroll to position [155, 0]
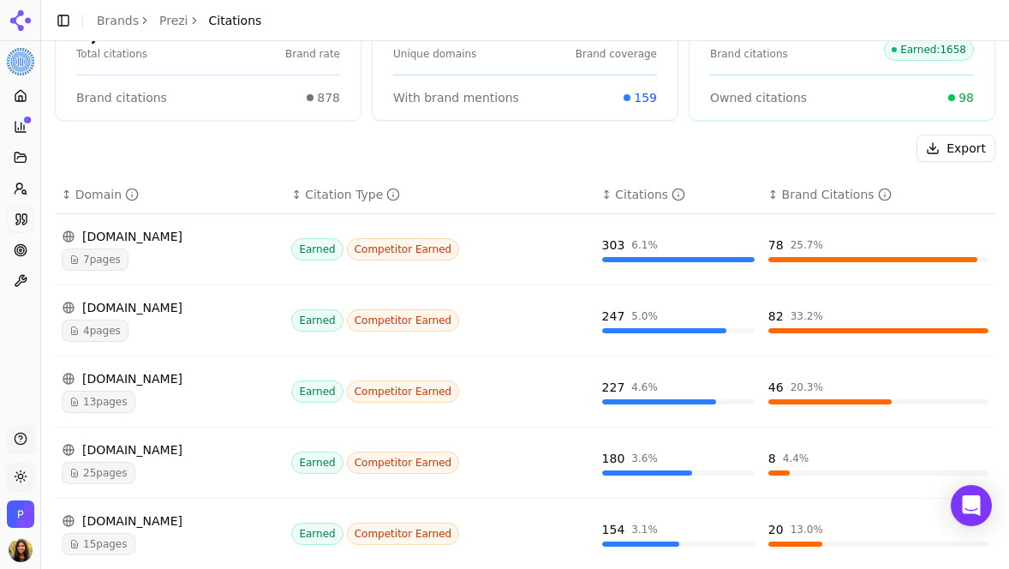
click at [26, 91] on icon at bounding box center [21, 96] width 14 height 14
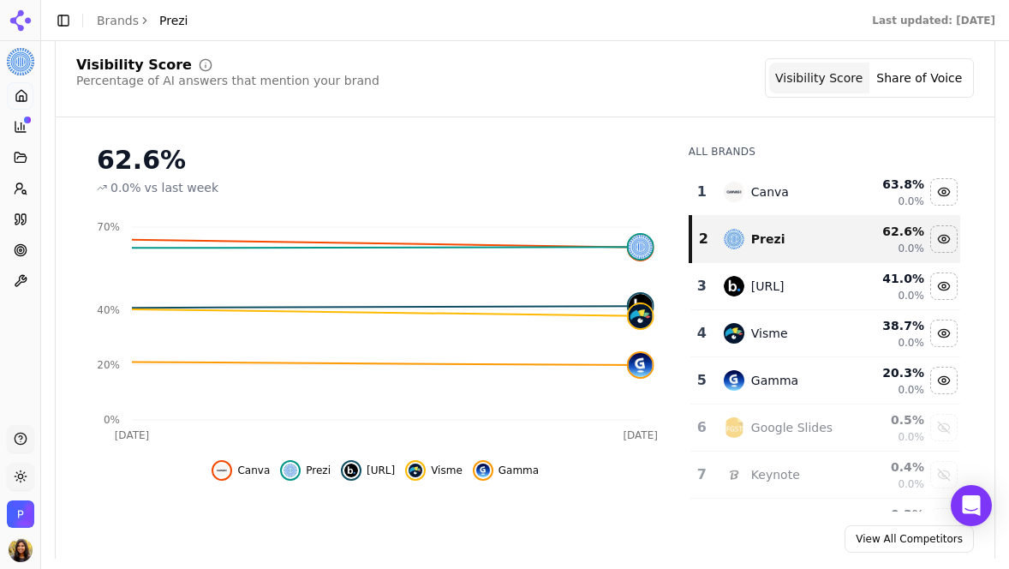
scroll to position [167, 0]
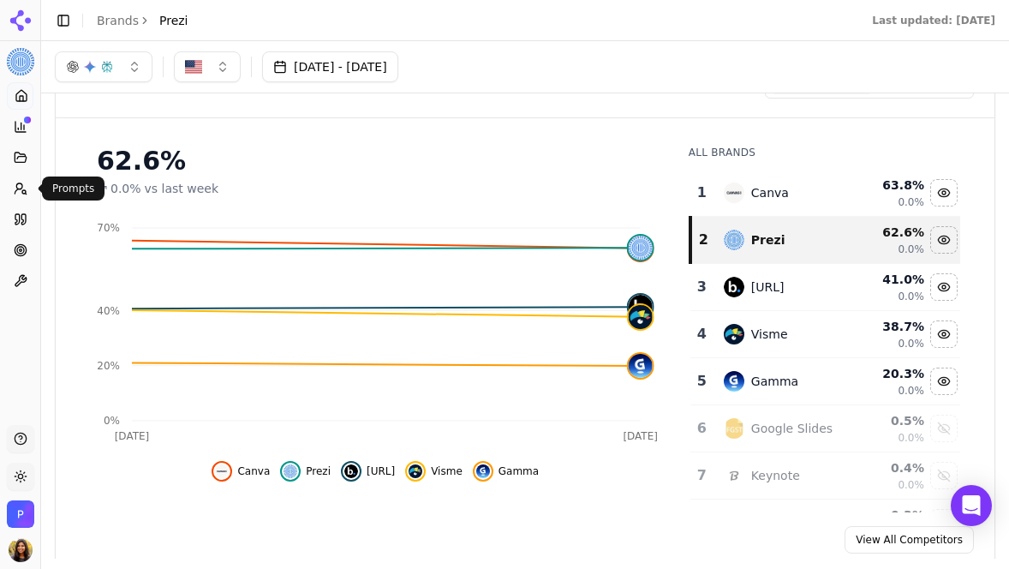
click at [22, 188] on icon at bounding box center [21, 189] width 14 height 14
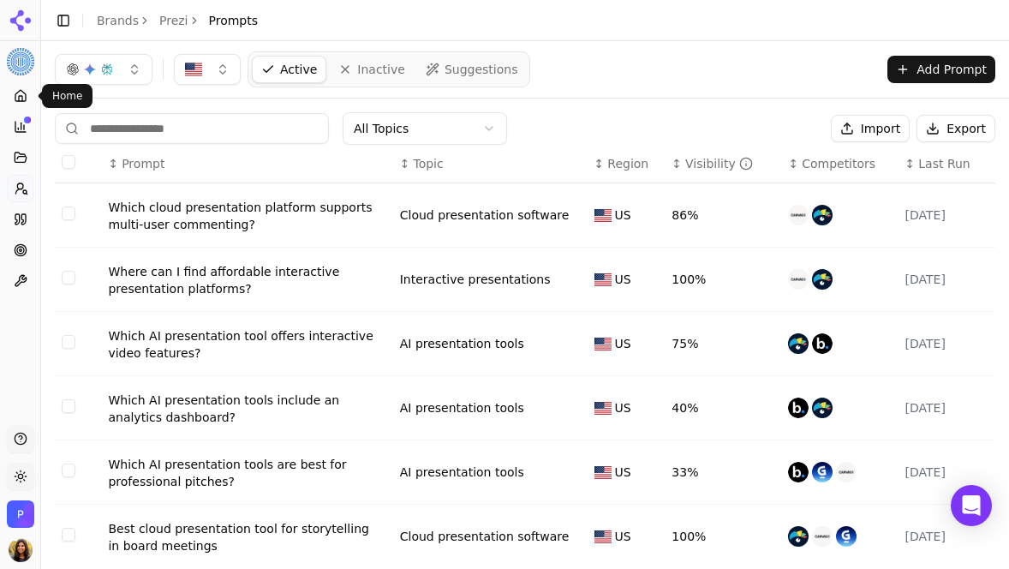
click at [24, 93] on icon at bounding box center [21, 96] width 14 height 14
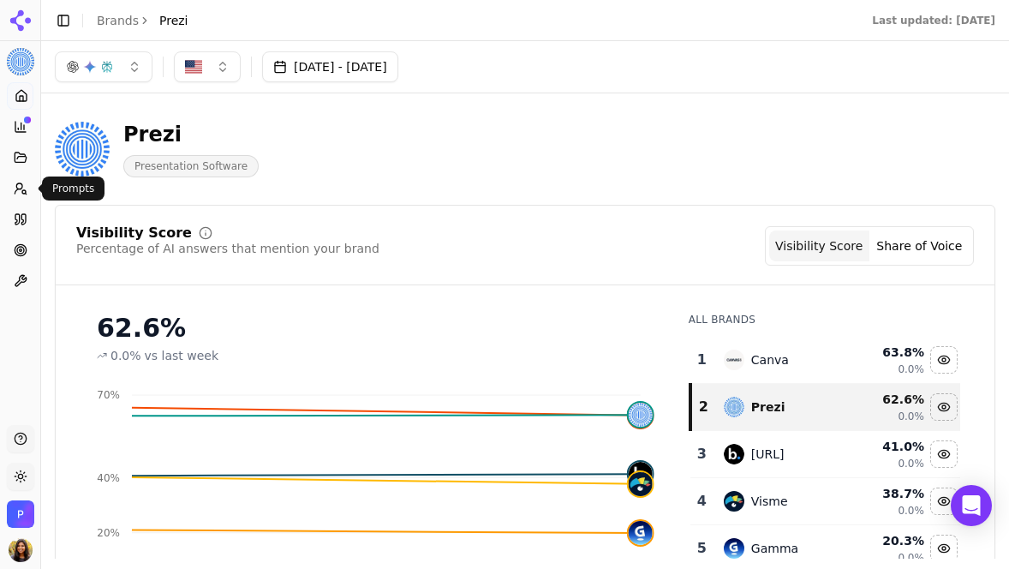
click at [22, 196] on link "Prompts" at bounding box center [20, 188] width 27 height 27
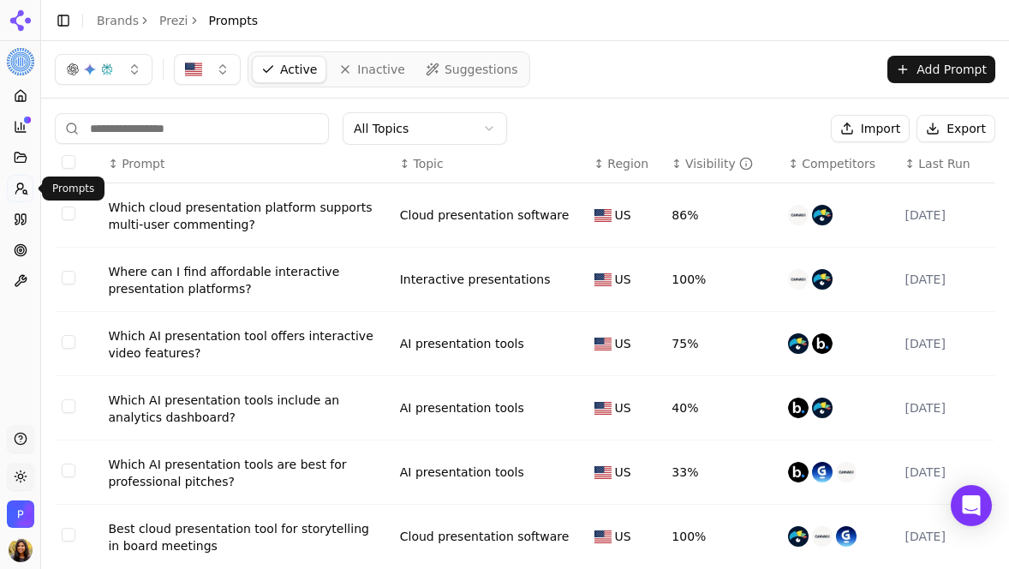
click at [590, 57] on div "Active Inactive Suggestions Add Prompt" at bounding box center [525, 69] width 941 height 36
click at [971, 515] on div "Open Intercom Messenger" at bounding box center [971, 505] width 45 height 45
